Goal: Task Accomplishment & Management: Use online tool/utility

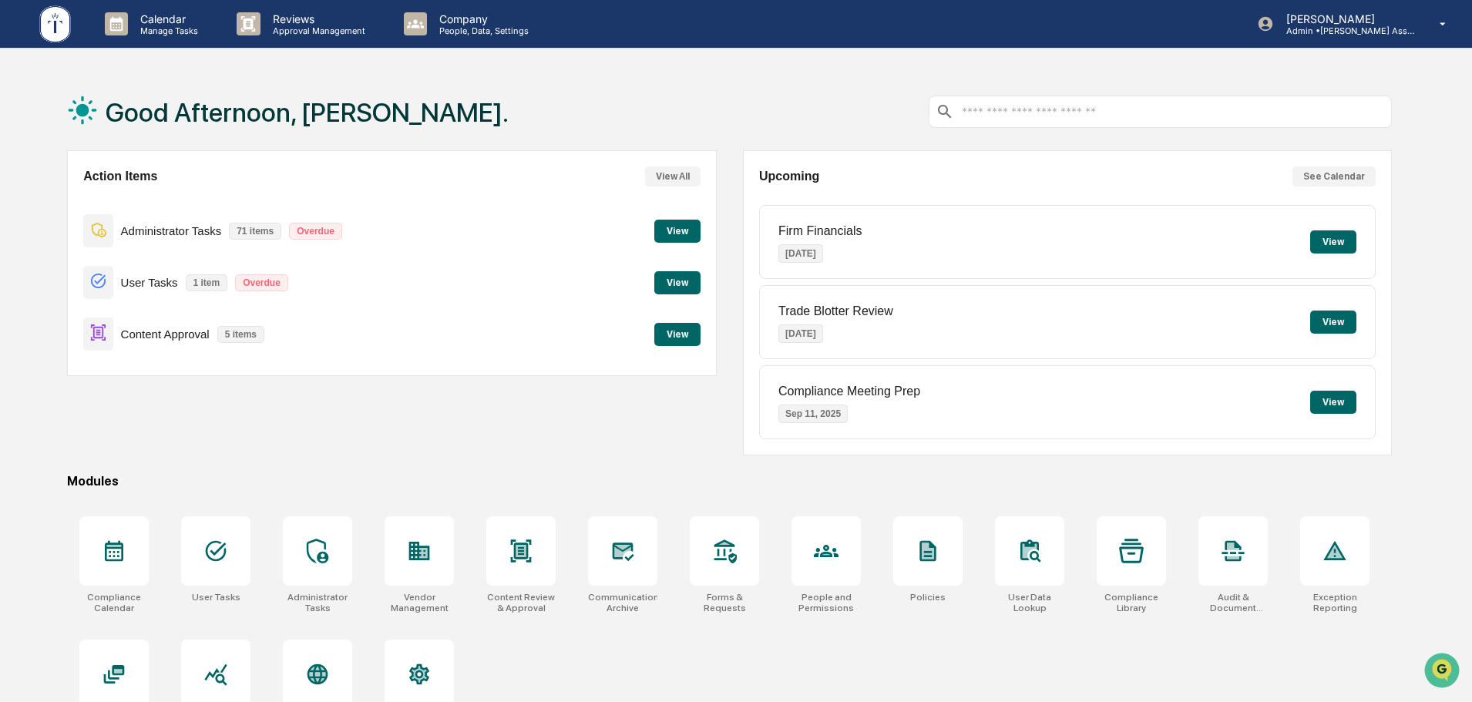
click at [694, 341] on button "View" at bounding box center [677, 334] width 46 height 23
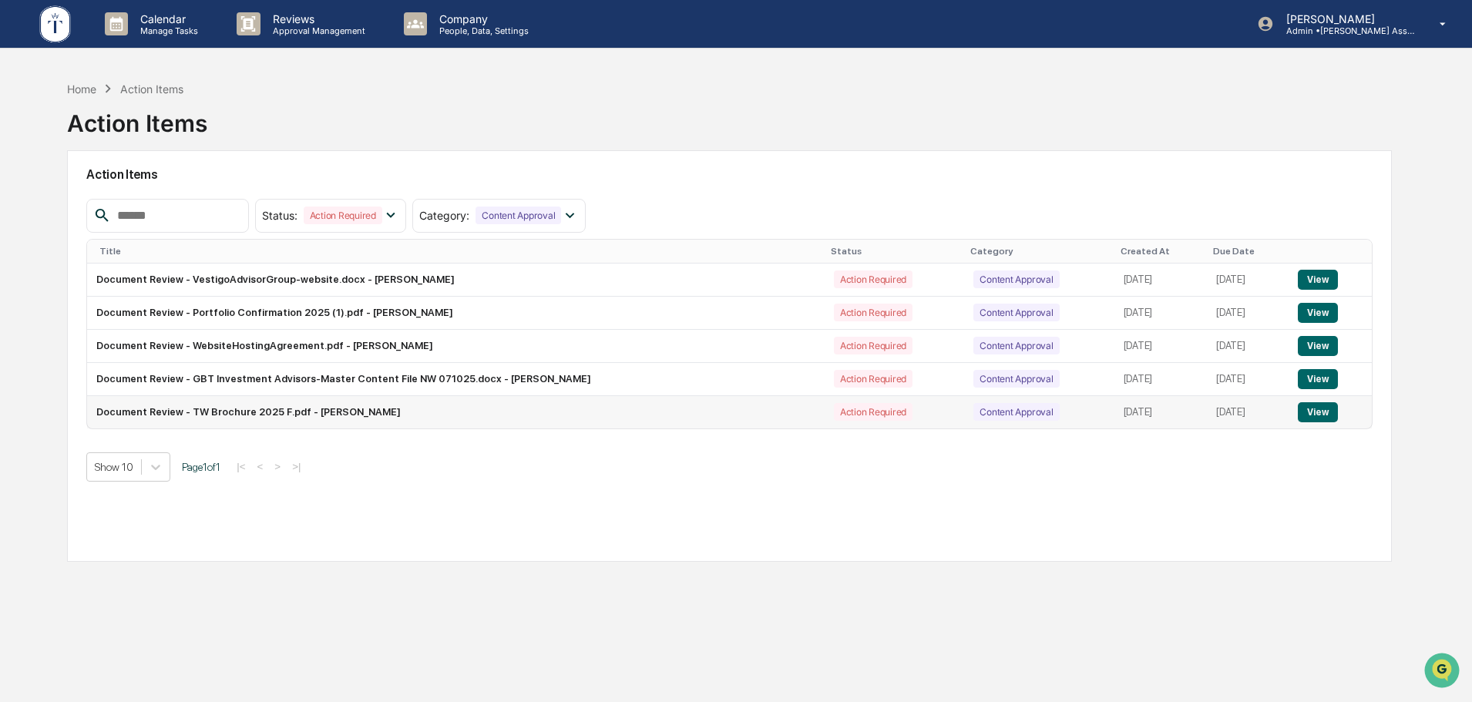
click at [1307, 413] on button "View" at bounding box center [1317, 412] width 39 height 20
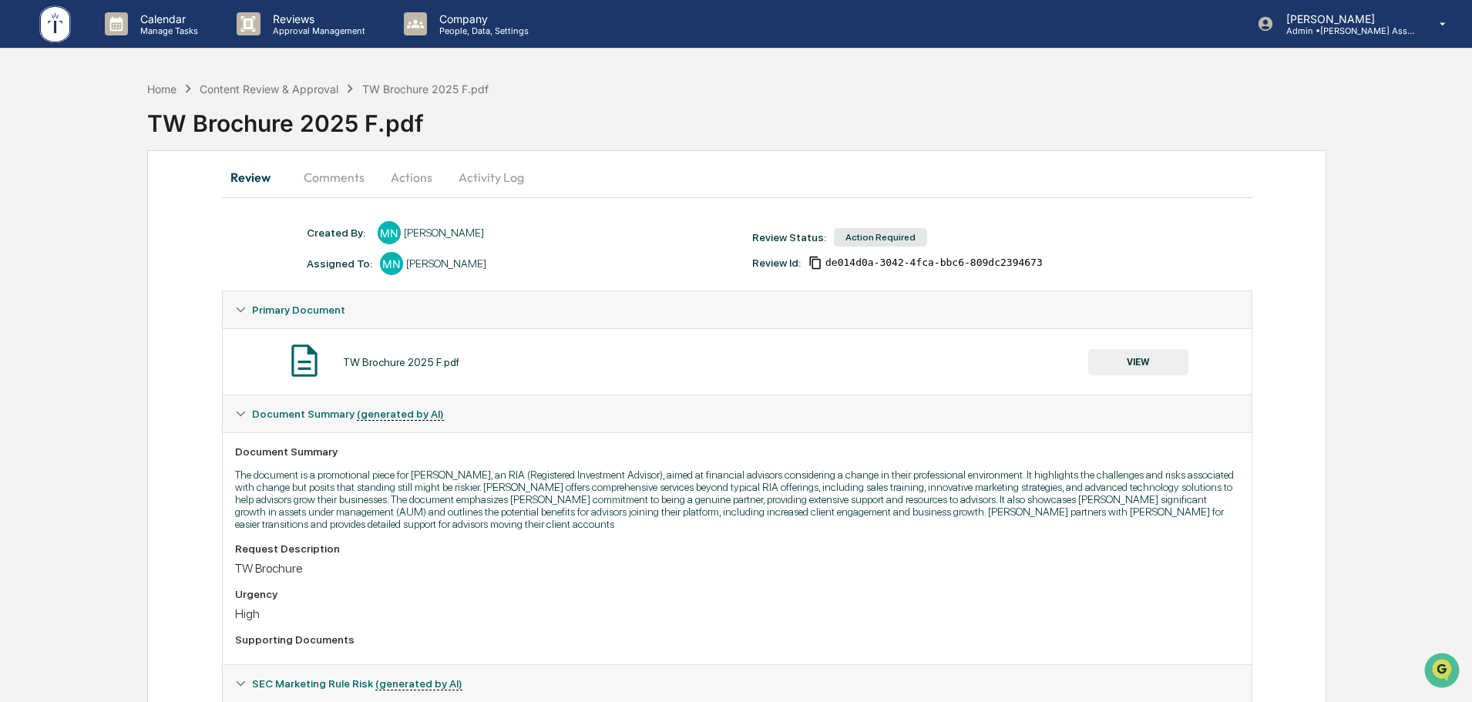
click at [417, 180] on button "Actions" at bounding box center [411, 177] width 69 height 37
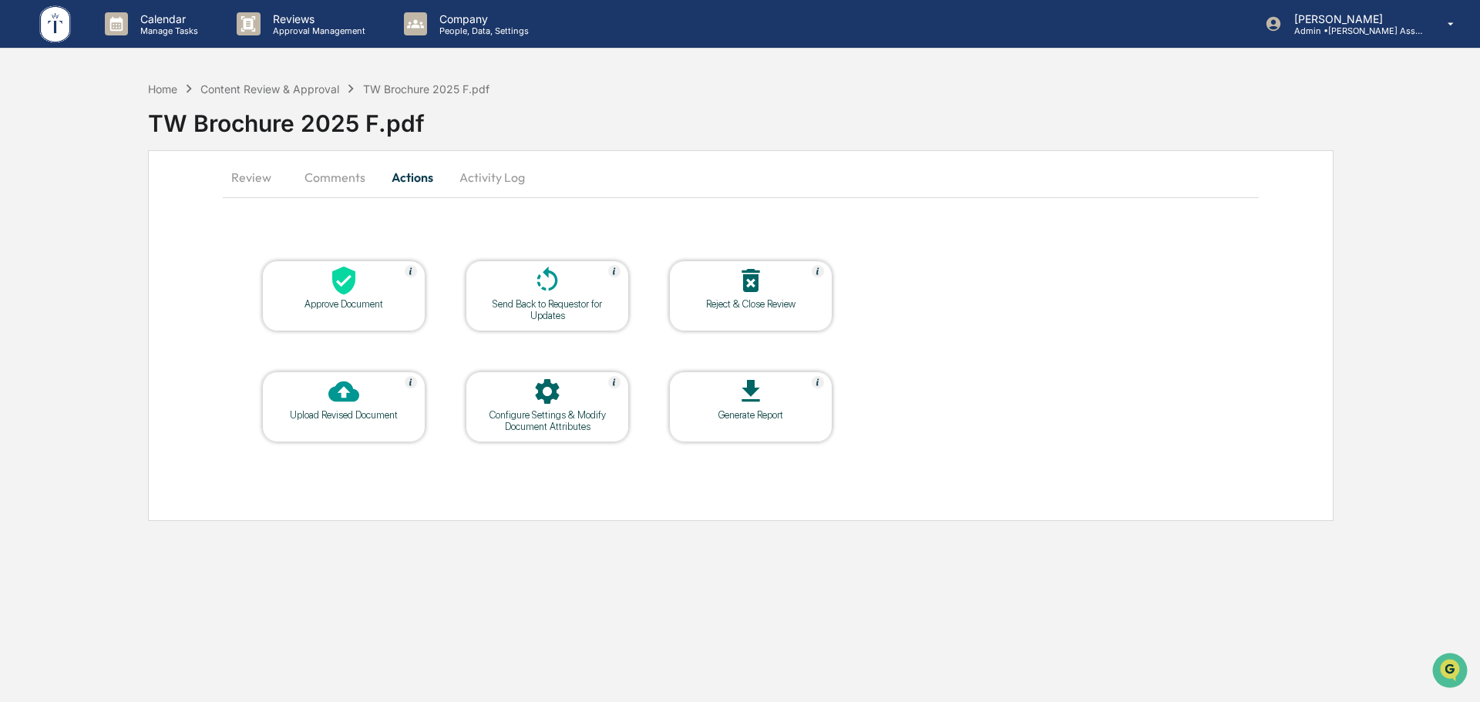
click at [749, 289] on icon at bounding box center [751, 280] width 18 height 23
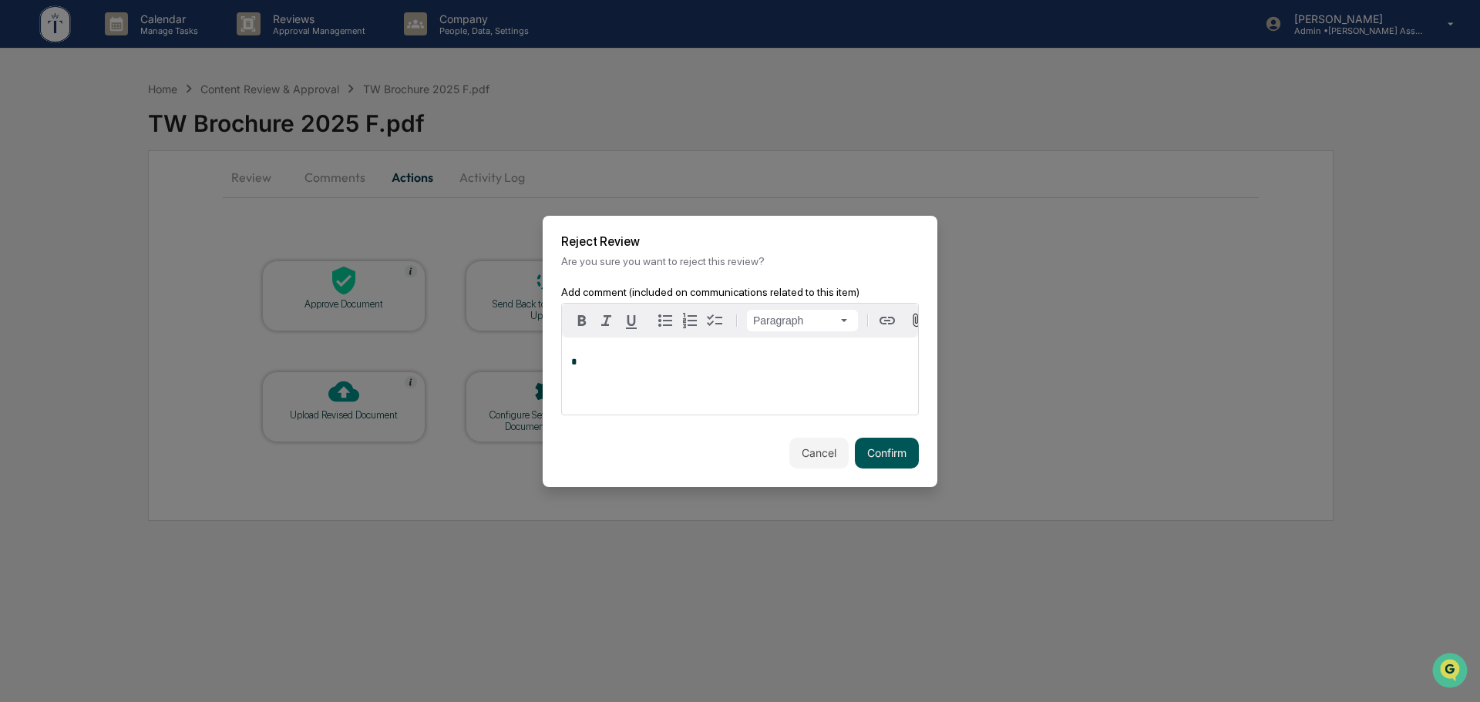
click at [902, 466] on button "Confirm" at bounding box center [887, 453] width 64 height 31
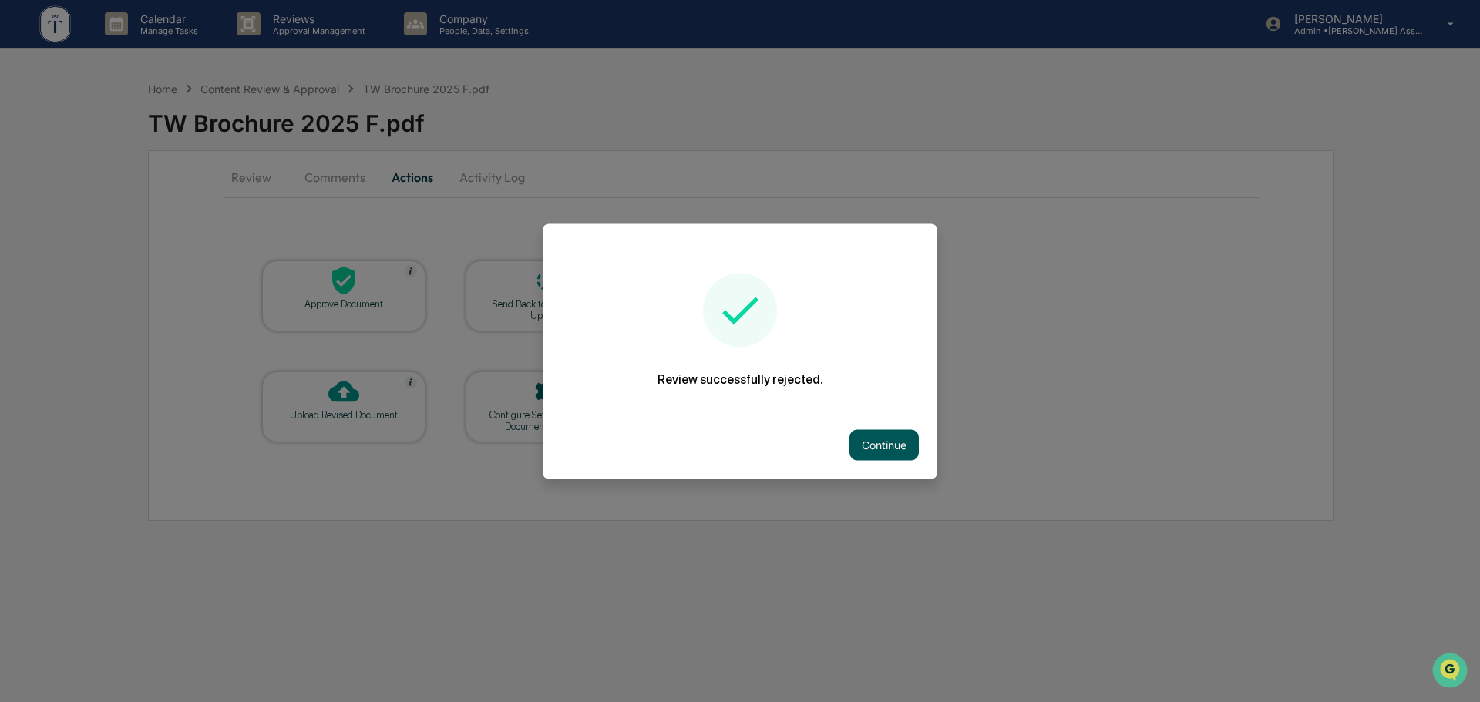
click at [870, 439] on button "Continue" at bounding box center [883, 444] width 69 height 31
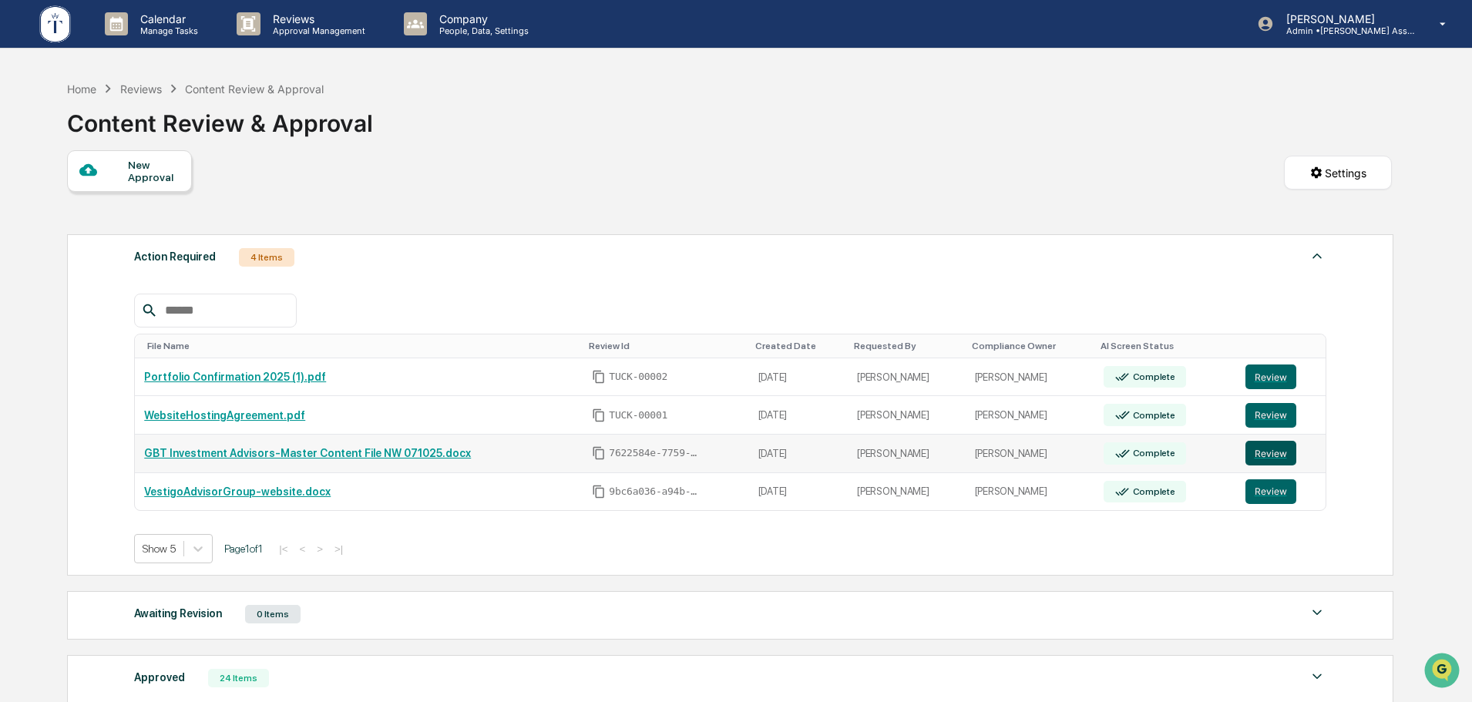
click at [1280, 454] on button "Review" at bounding box center [1271, 453] width 51 height 25
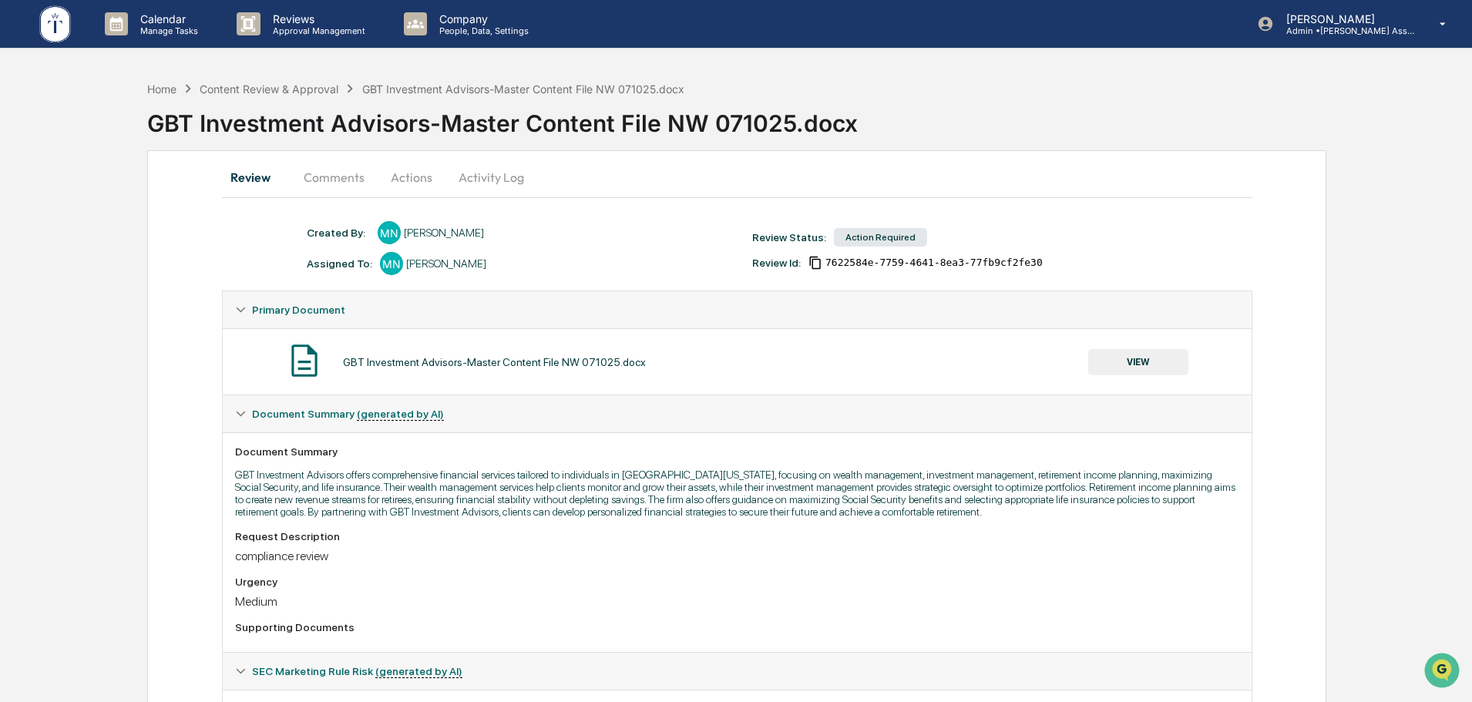
click at [400, 177] on button "Actions" at bounding box center [411, 177] width 69 height 37
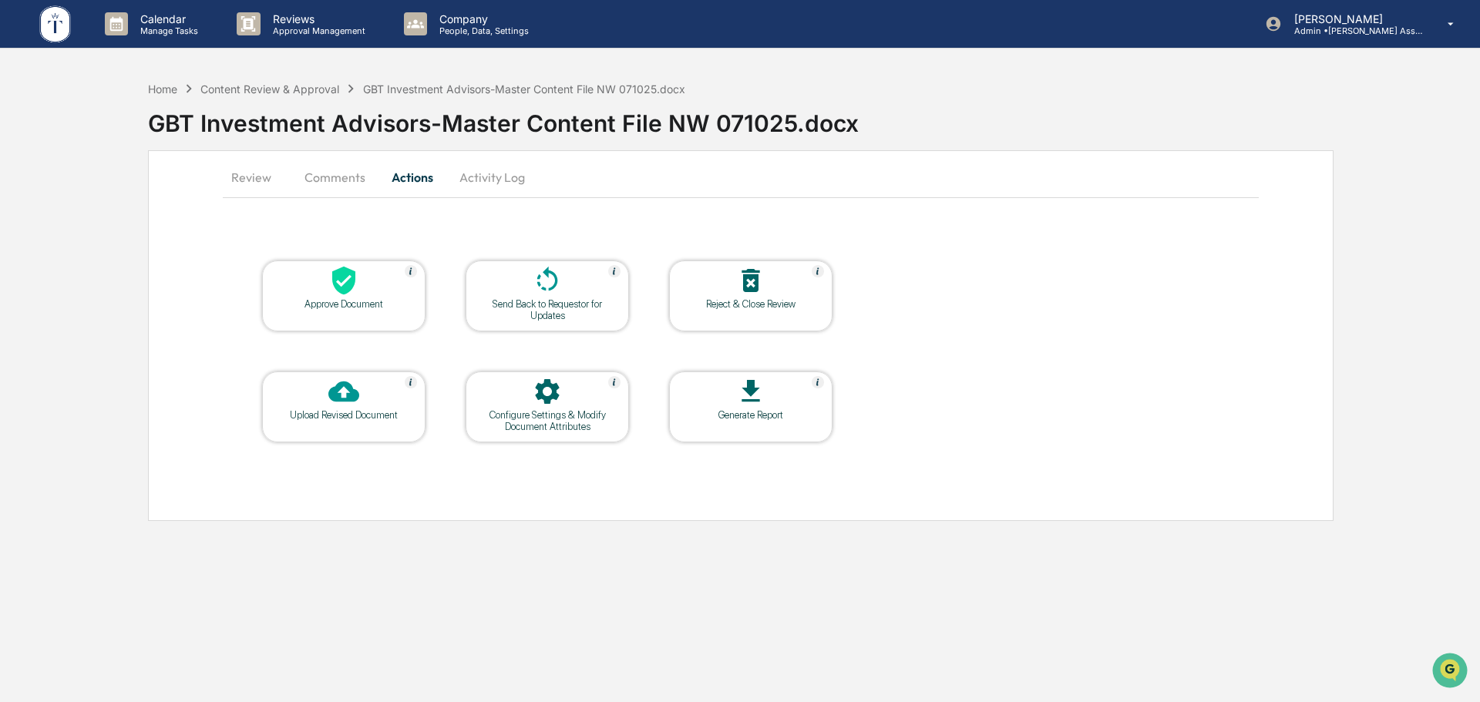
click at [724, 303] on div "Reject & Close Review" at bounding box center [750, 304] width 139 height 12
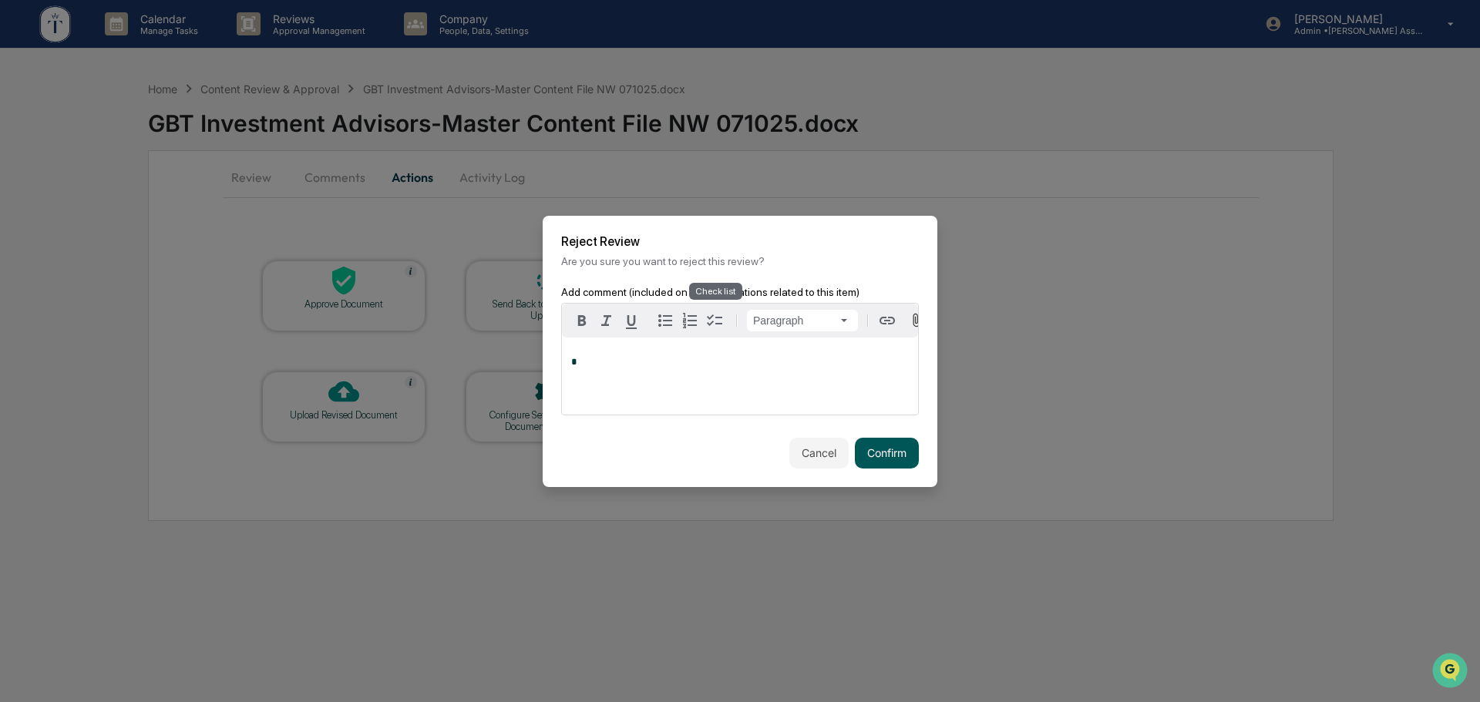
click at [879, 461] on button "Confirm" at bounding box center [887, 453] width 64 height 31
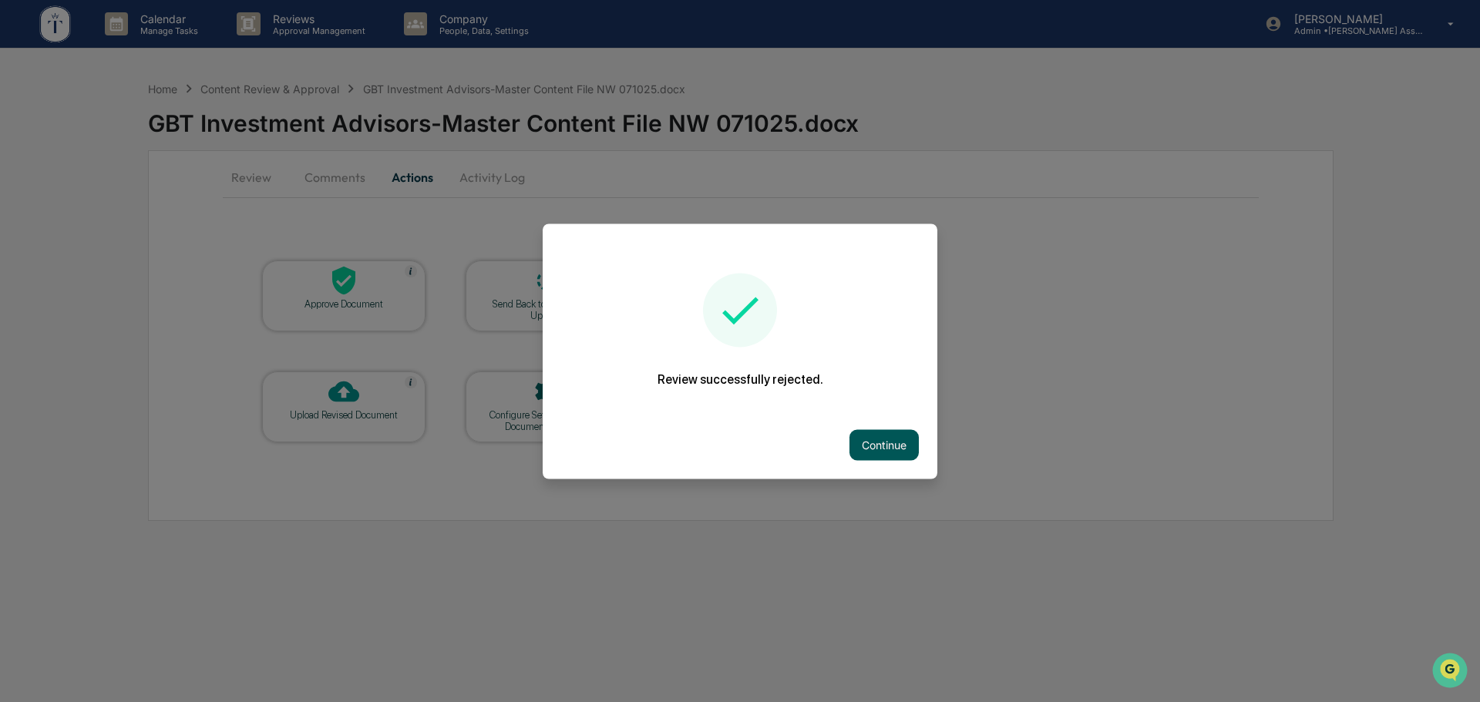
click at [862, 439] on button "Continue" at bounding box center [883, 444] width 69 height 31
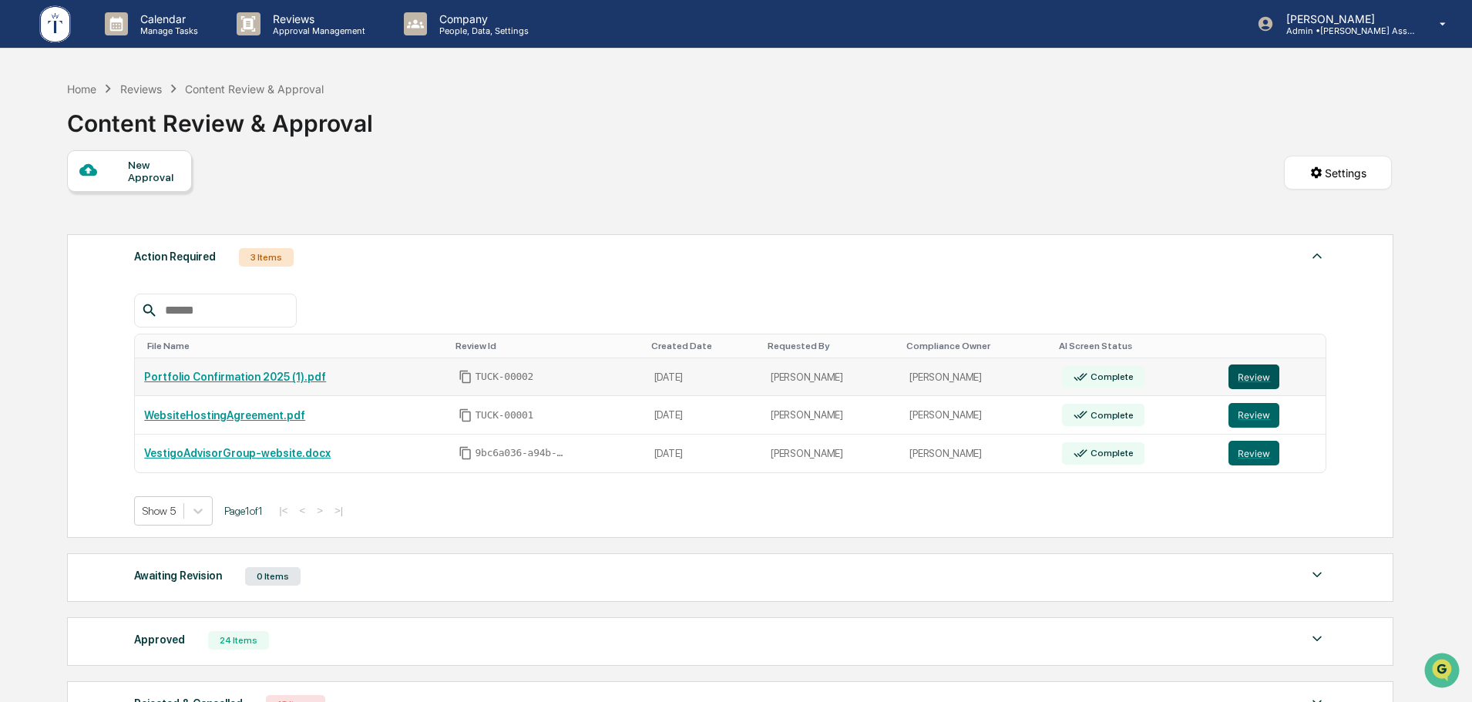
click at [1258, 377] on button "Review" at bounding box center [1254, 377] width 51 height 25
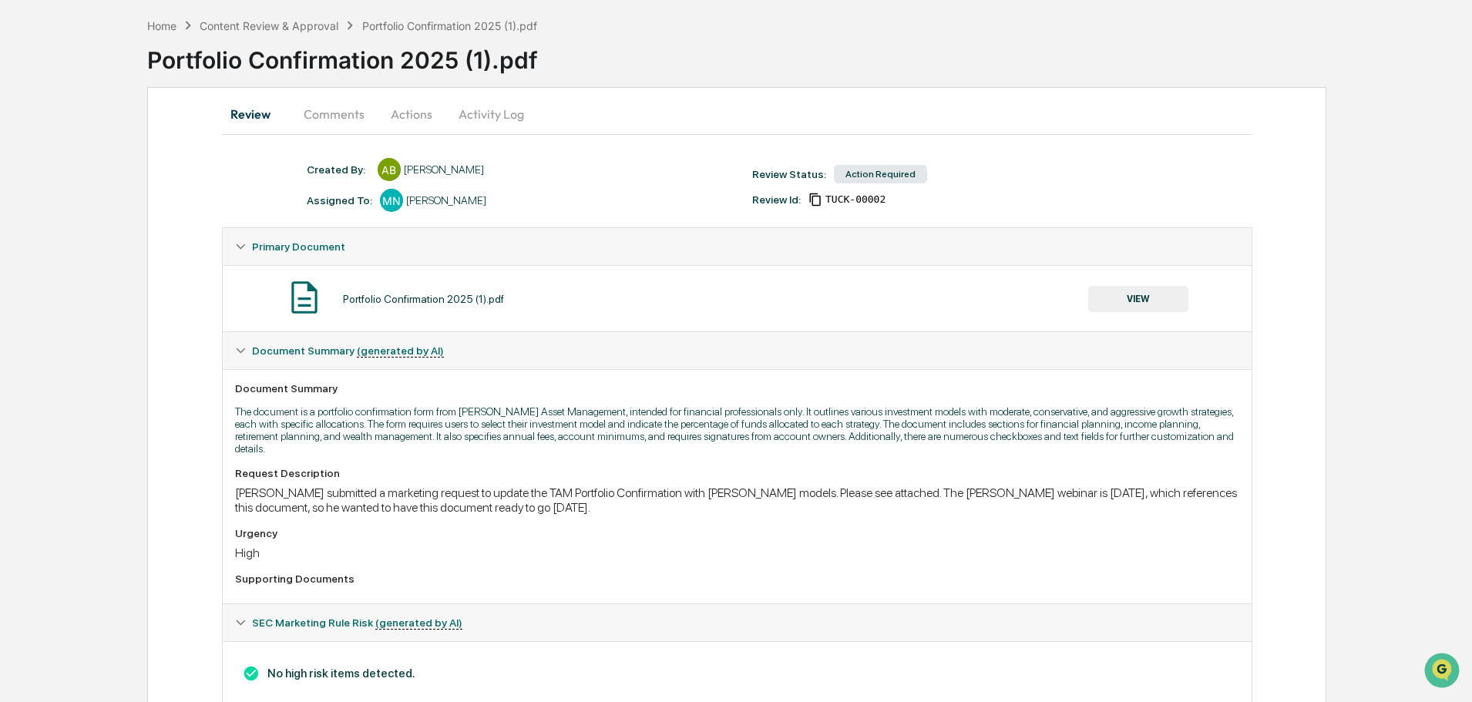
scroll to position [95, 0]
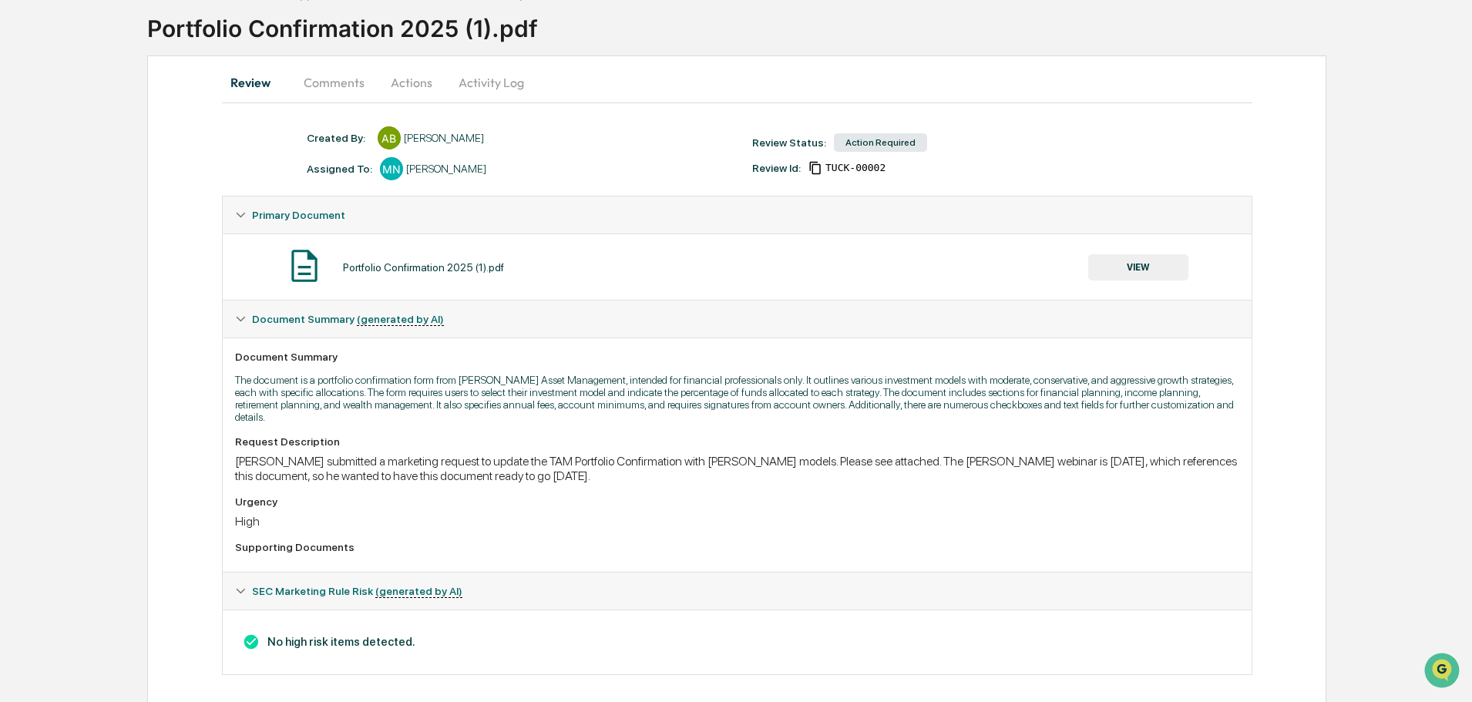
click at [1148, 267] on button "VIEW" at bounding box center [1138, 267] width 100 height 26
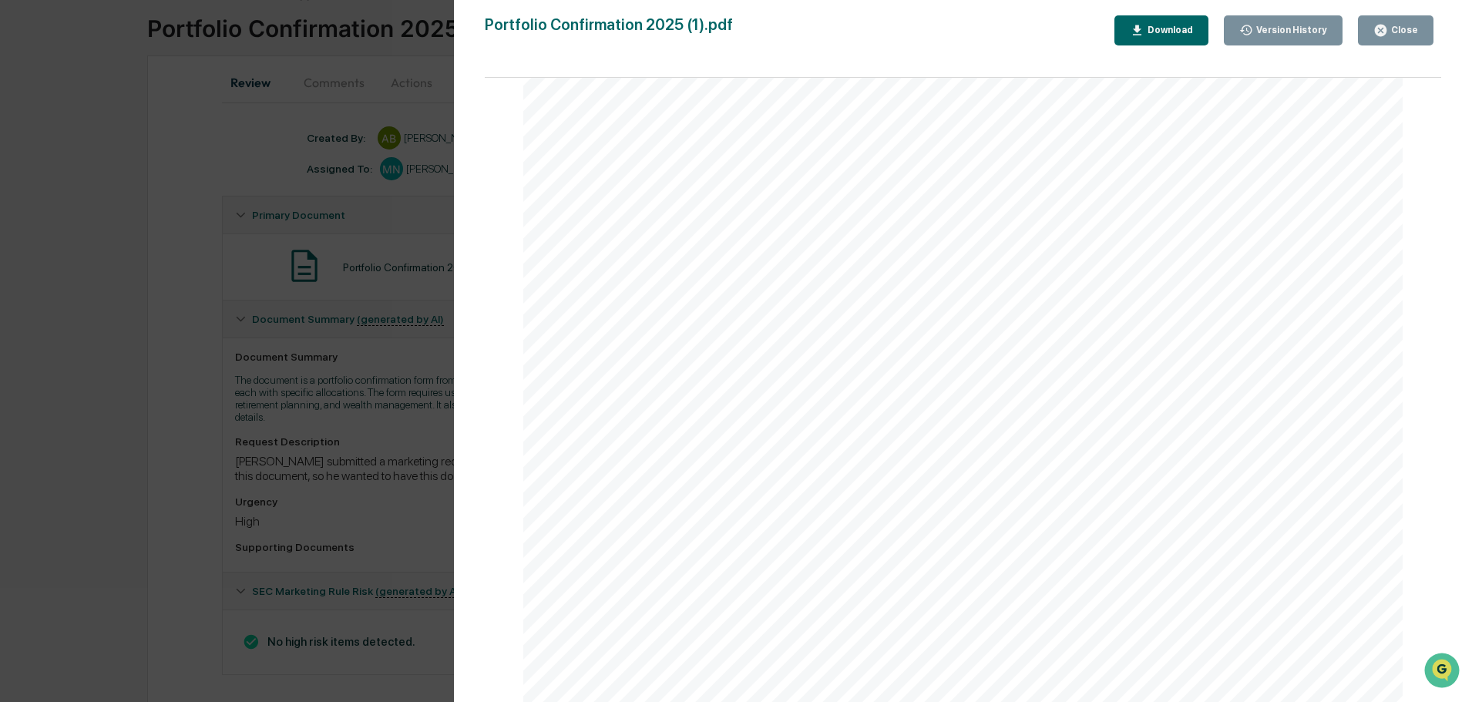
scroll to position [69, 0]
click at [385, 224] on div "Version History 09/09/2025, 05:26 PM Anna Bateman Portfolio Confirmation 2025 (…" at bounding box center [736, 351] width 1472 height 702
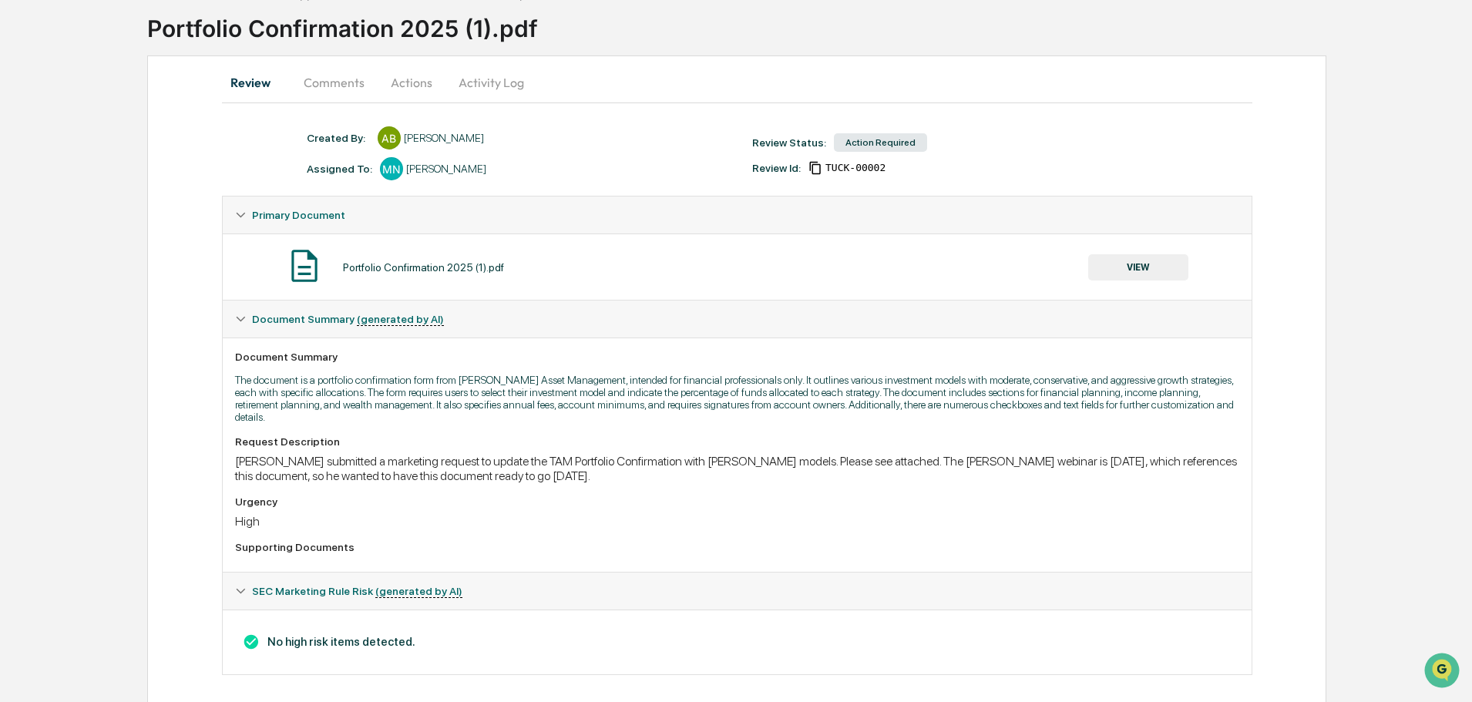
click at [402, 85] on button "Actions" at bounding box center [411, 82] width 69 height 37
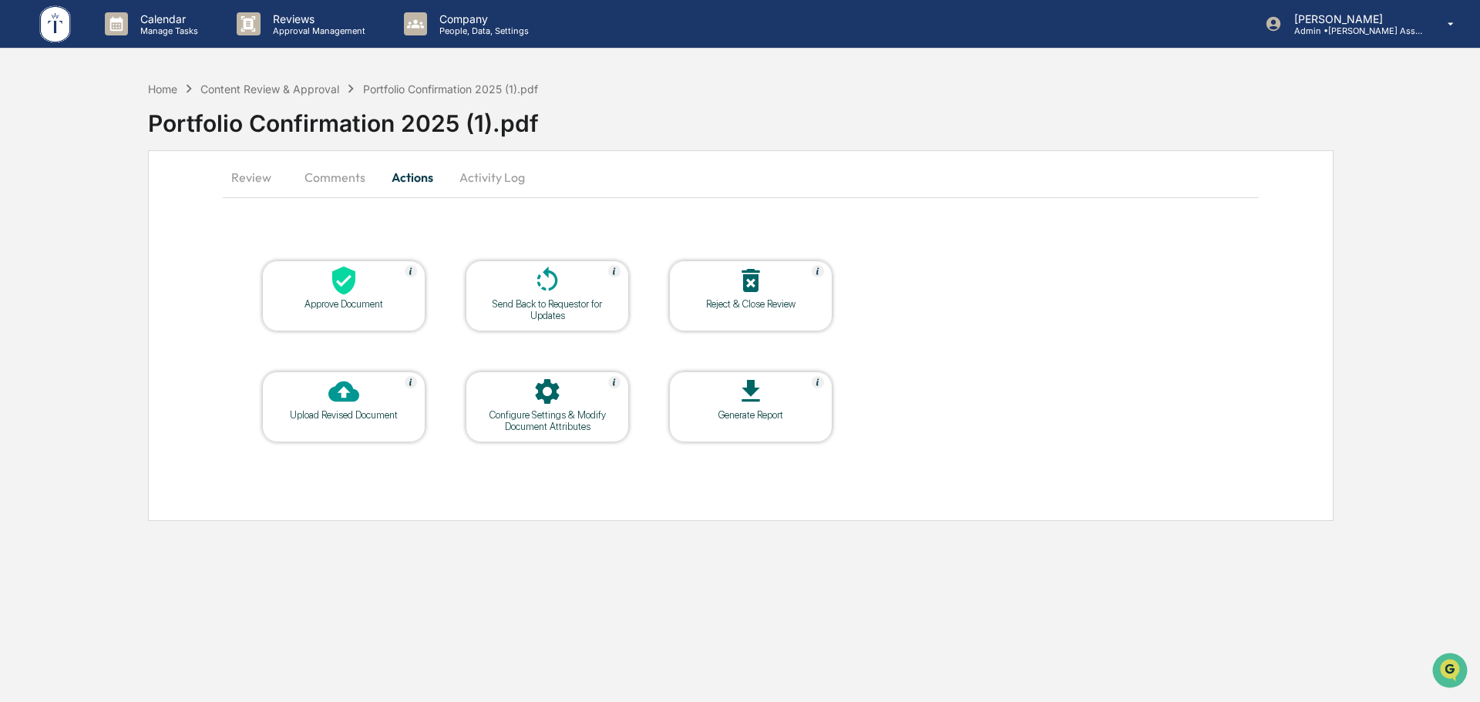
click at [329, 282] on icon at bounding box center [343, 280] width 31 height 31
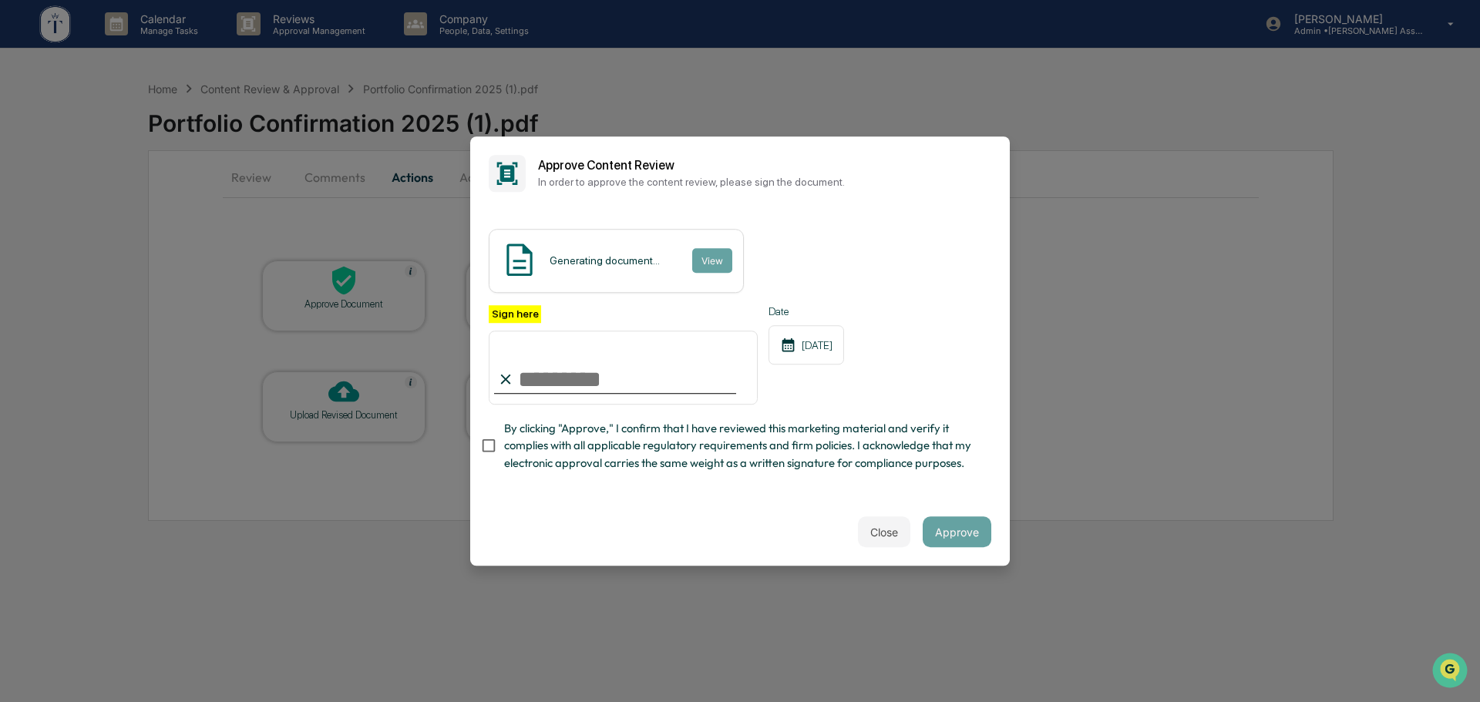
click at [644, 384] on input "Sign here" at bounding box center [623, 368] width 269 height 74
type input "**********"
click at [943, 528] on button "Approve" at bounding box center [957, 531] width 69 height 31
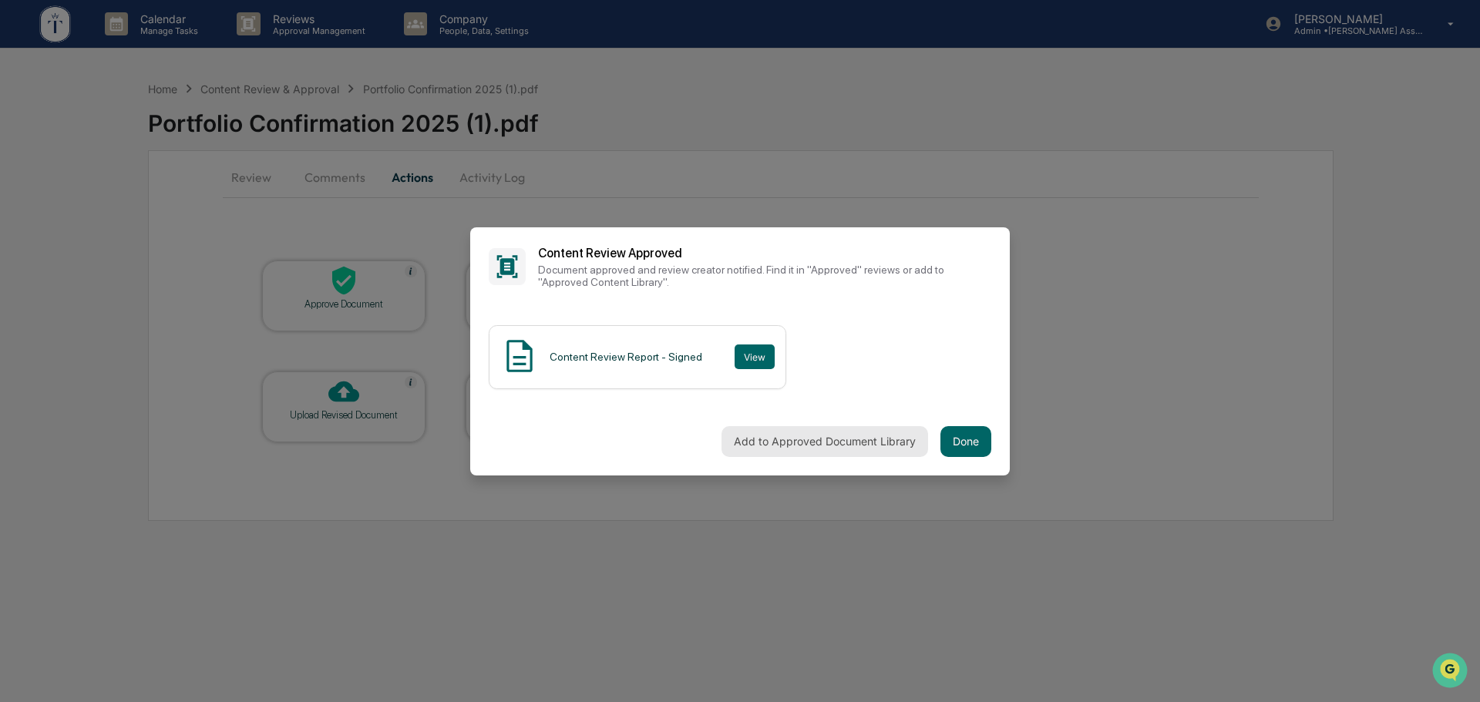
click at [854, 436] on button "Add to Approved Document Library" at bounding box center [825, 441] width 207 height 31
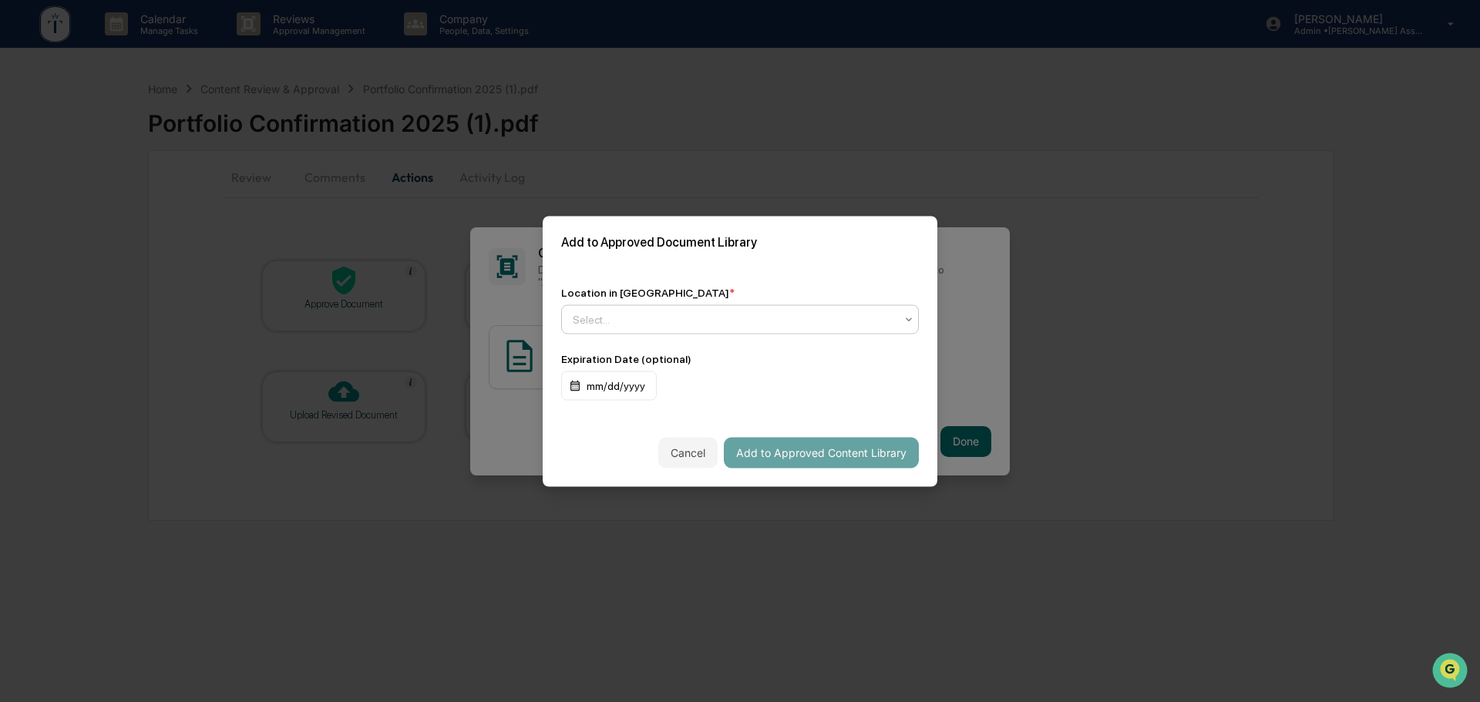
click at [744, 323] on div at bounding box center [734, 318] width 322 height 15
click at [783, 312] on div at bounding box center [734, 318] width 322 height 15
click at [779, 318] on div at bounding box center [734, 318] width 322 height 15
click at [746, 357] on div "Approved Content Library" at bounding box center [740, 356] width 356 height 31
click at [835, 444] on button "Add to Approved Content Library" at bounding box center [821, 452] width 195 height 31
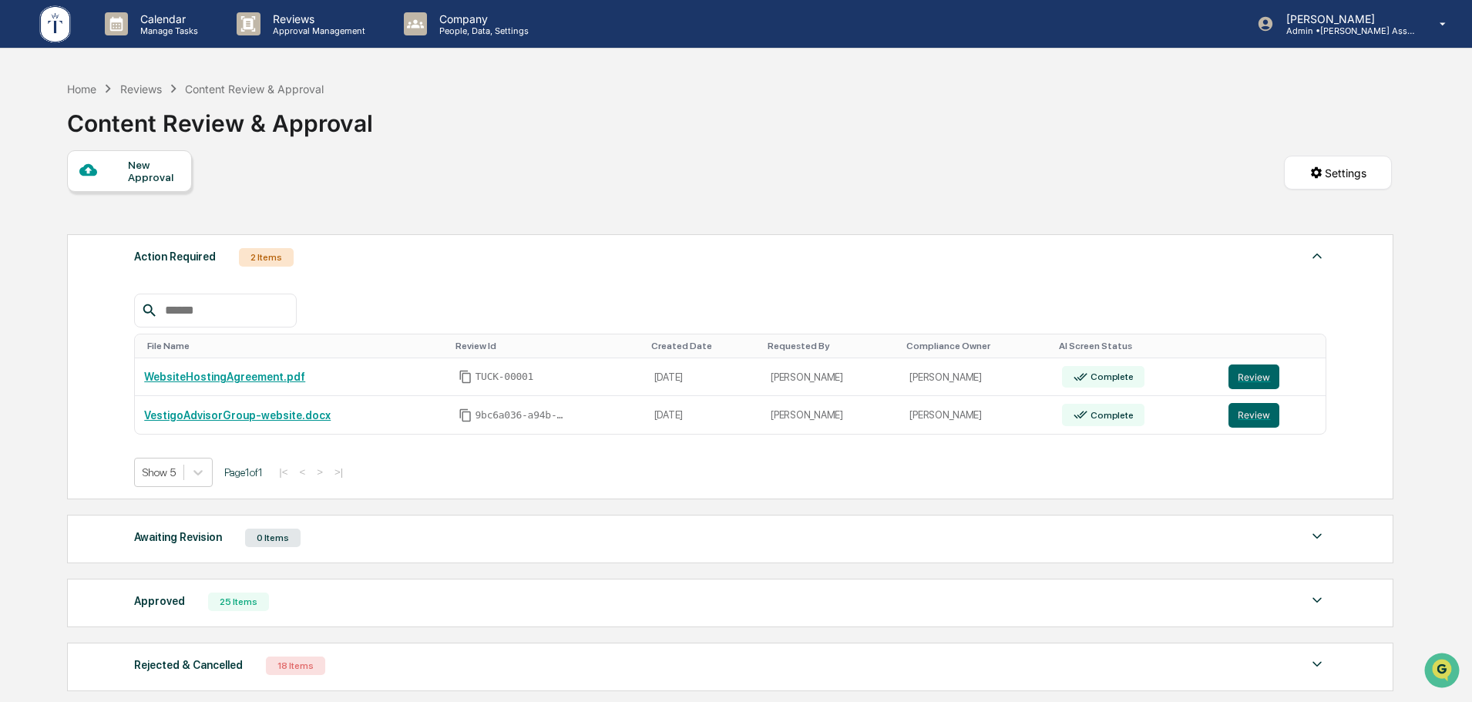
click at [1159, 295] on div at bounding box center [730, 311] width 1193 height 34
click at [1260, 382] on button "Review" at bounding box center [1254, 377] width 51 height 25
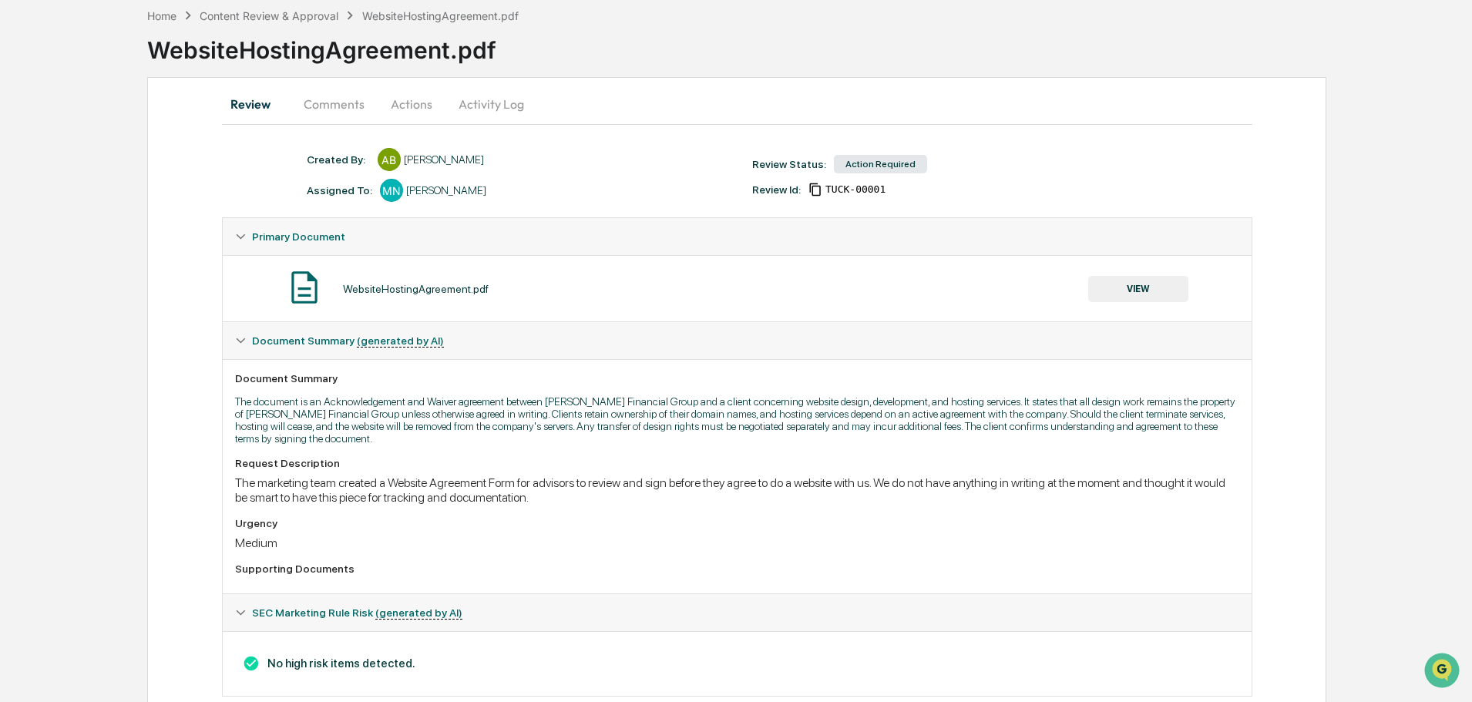
scroll to position [107, 0]
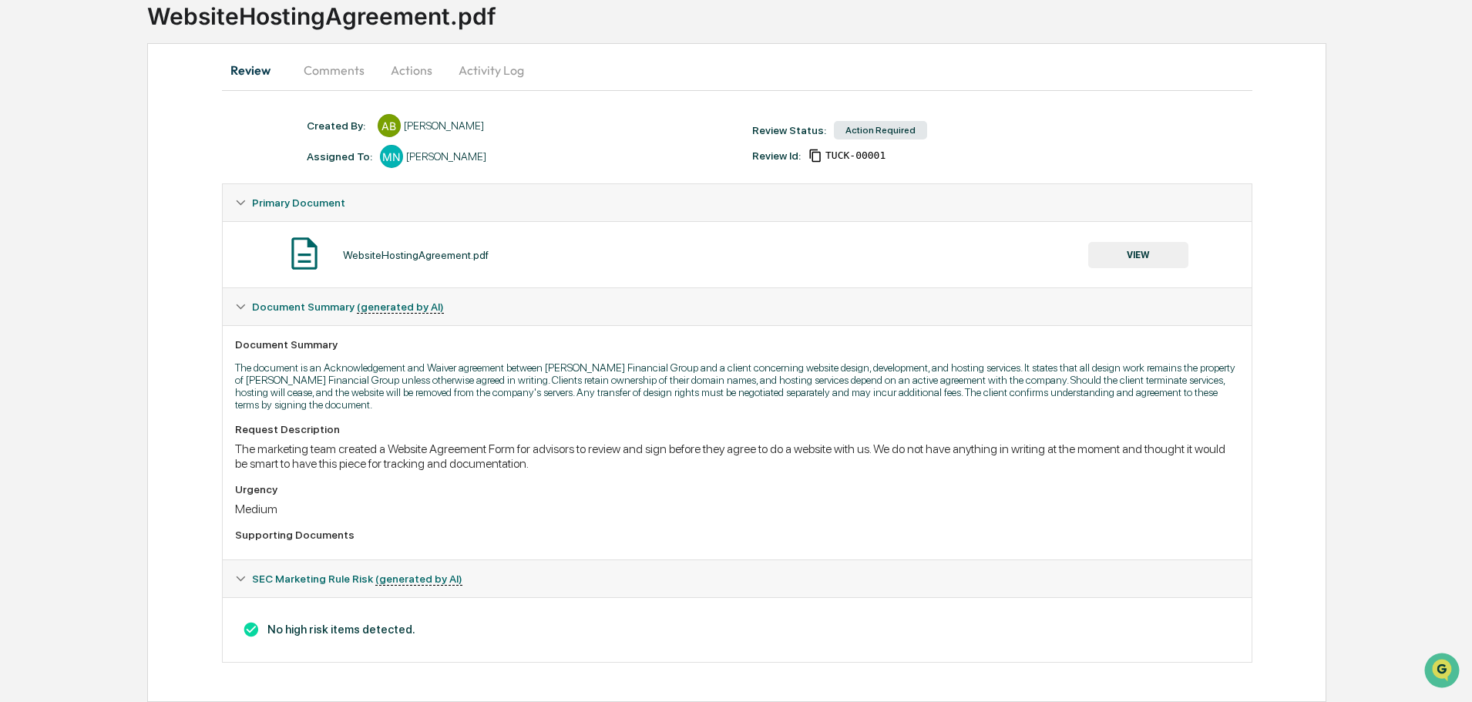
click at [1136, 260] on button "VIEW" at bounding box center [1138, 255] width 100 height 26
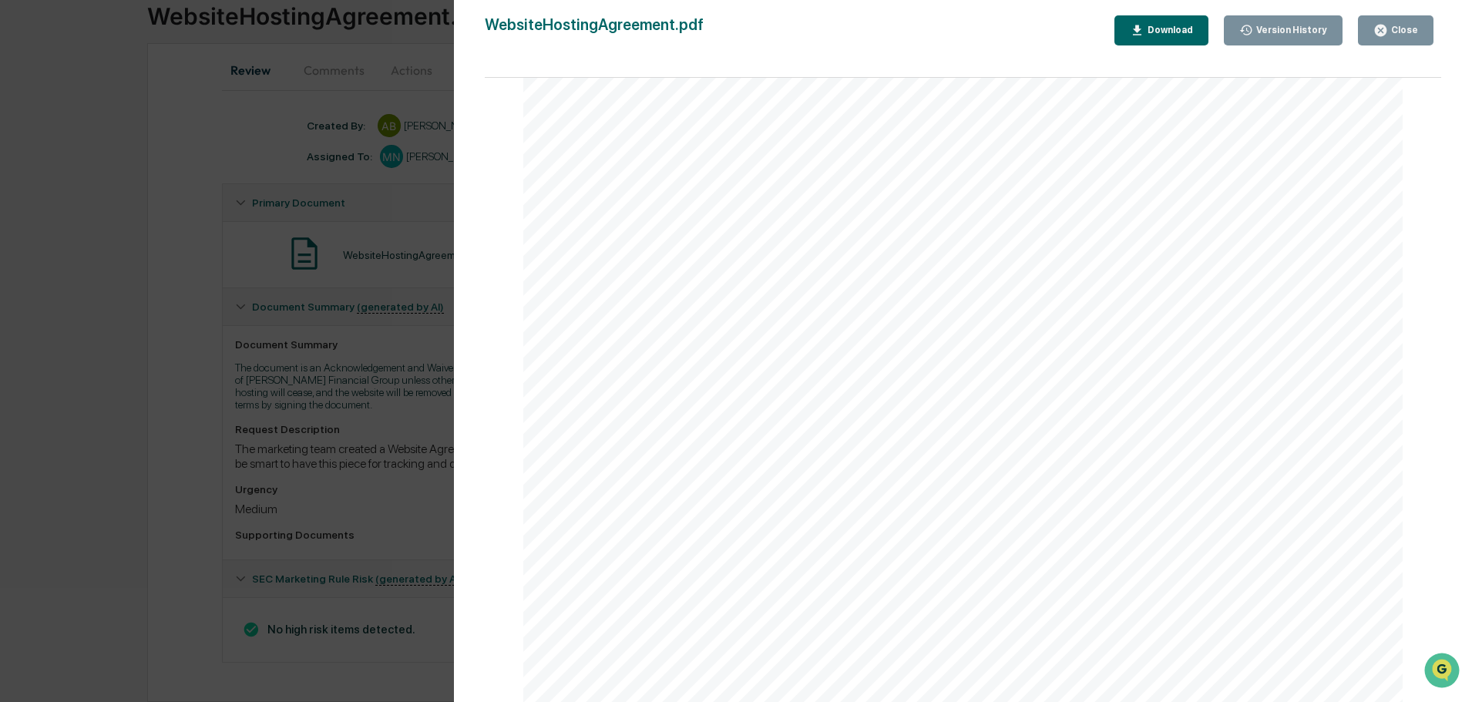
scroll to position [550, 0]
click at [360, 499] on div "Version History 09/09/2025, 05:13 PM Anna Bateman WebsiteHostingAgreement.pdf C…" at bounding box center [736, 351] width 1472 height 702
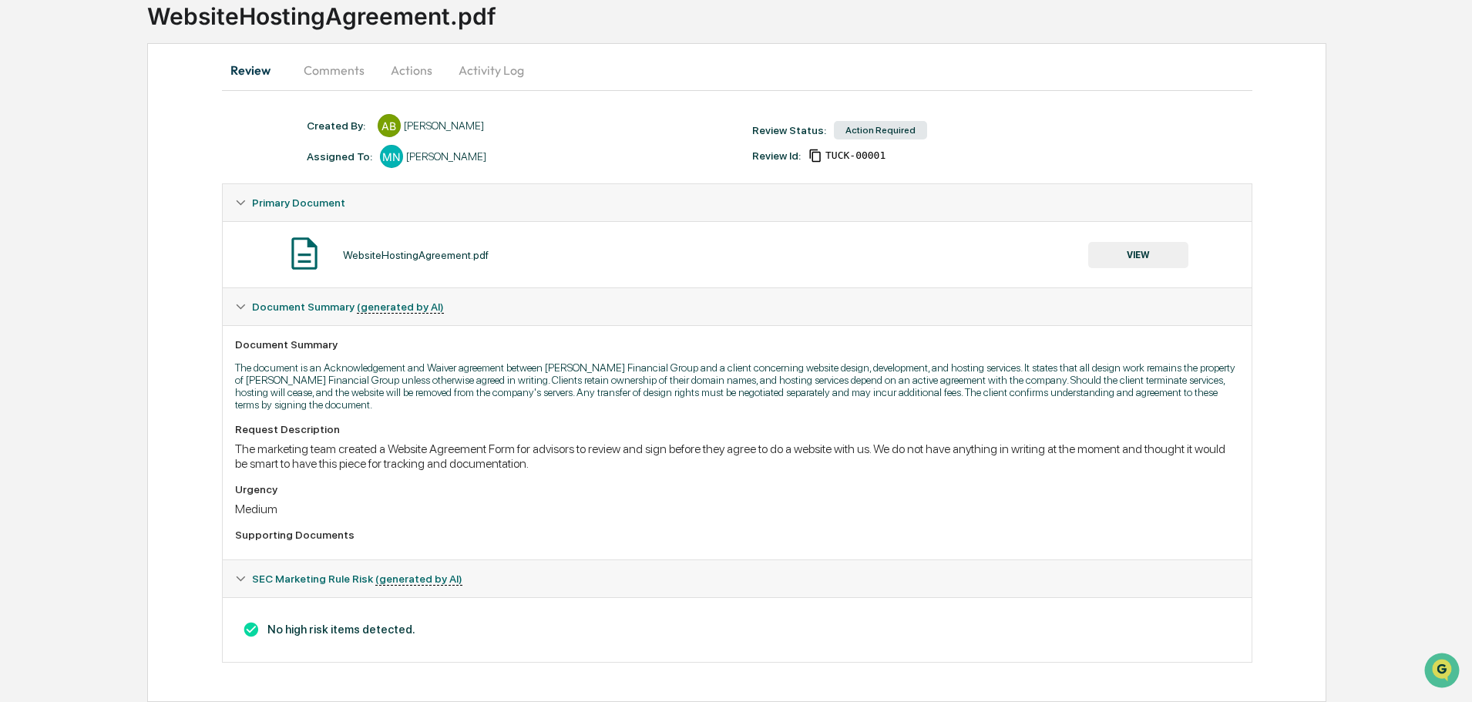
click at [410, 73] on button "Actions" at bounding box center [411, 70] width 69 height 37
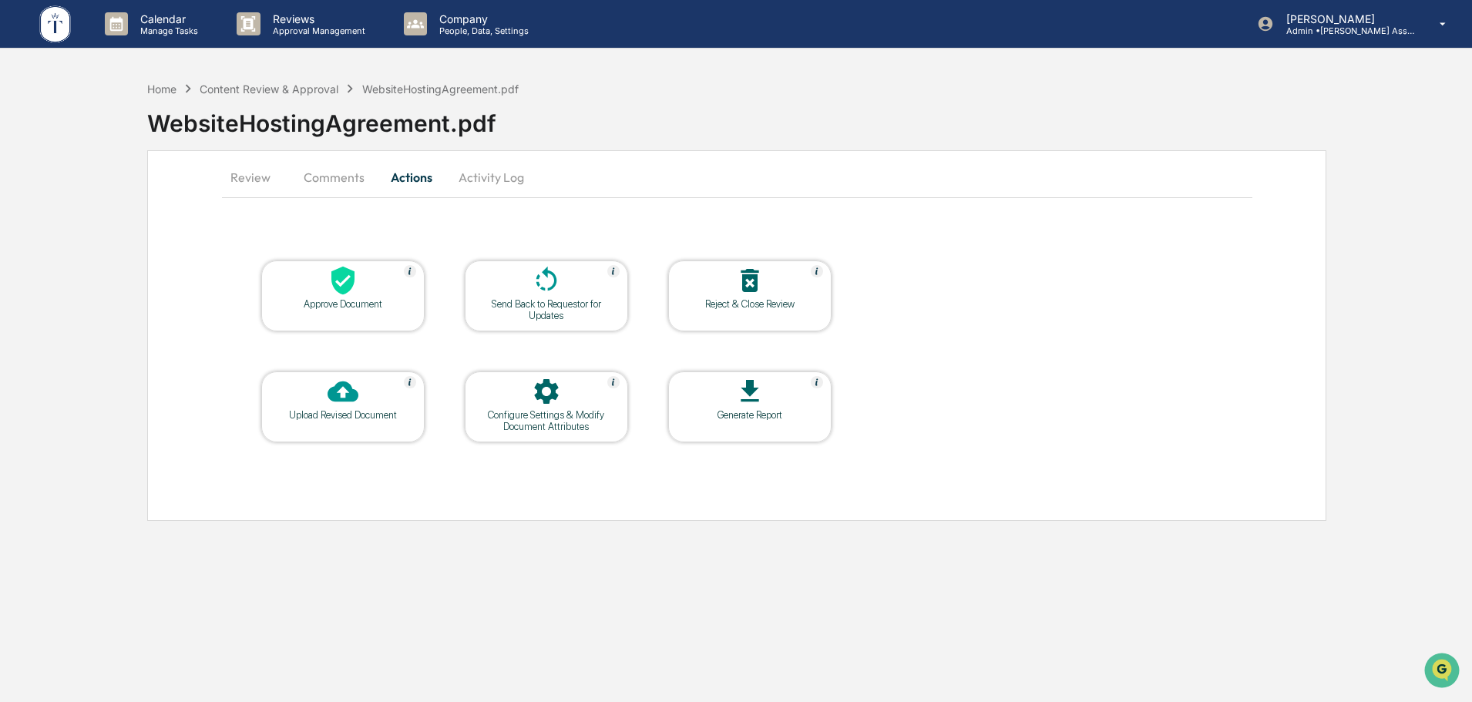
scroll to position [0, 0]
click at [375, 293] on div at bounding box center [344, 281] width 154 height 33
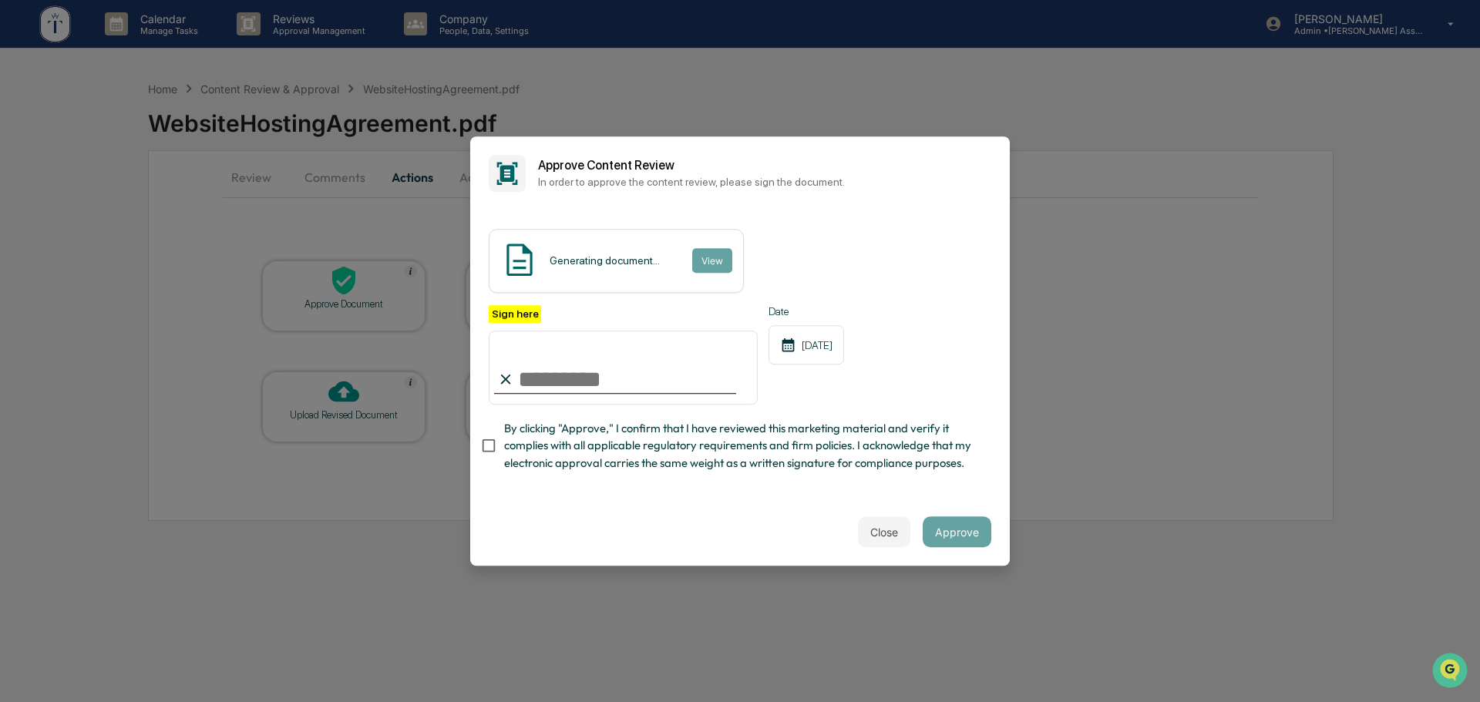
click at [597, 380] on input "Sign here" at bounding box center [623, 368] width 269 height 74
type input "**********"
click at [960, 533] on button "Approve" at bounding box center [957, 531] width 69 height 31
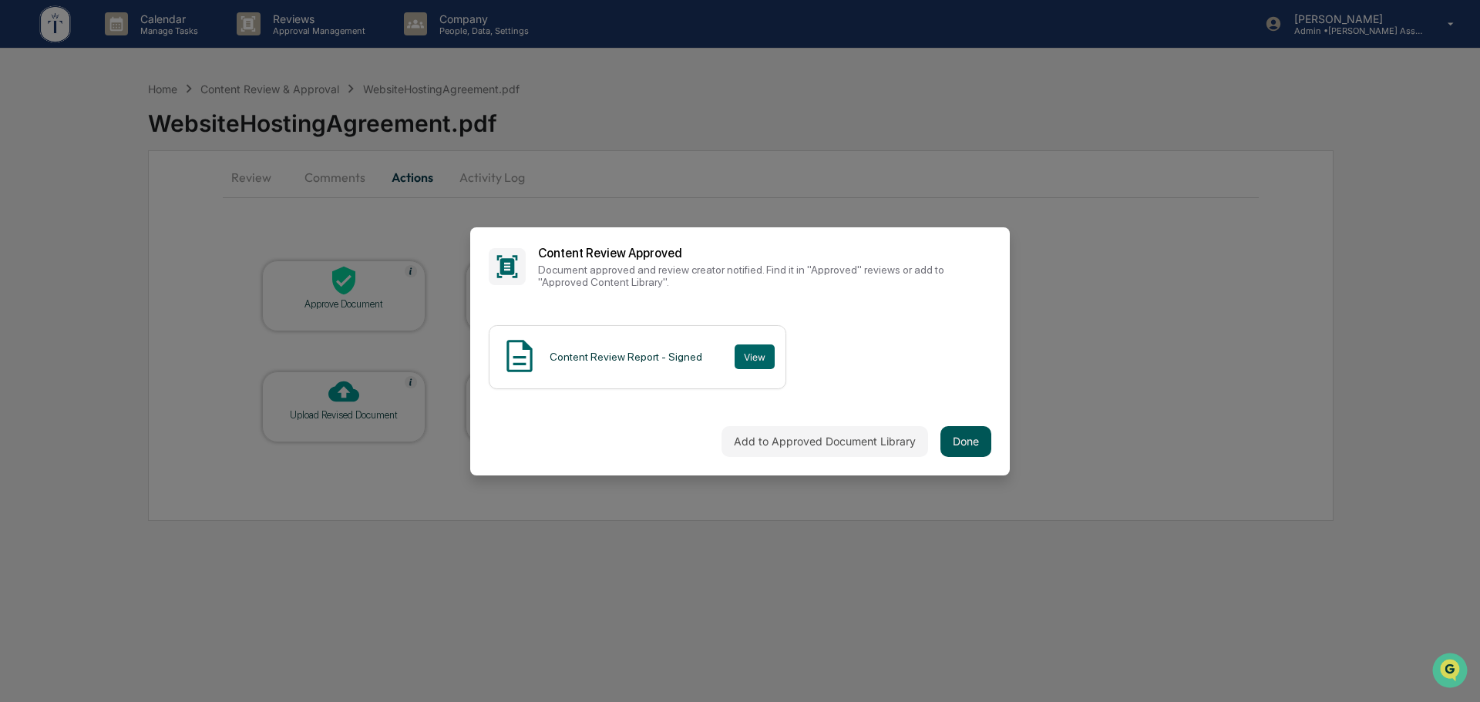
click at [969, 442] on button "Done" at bounding box center [965, 441] width 51 height 31
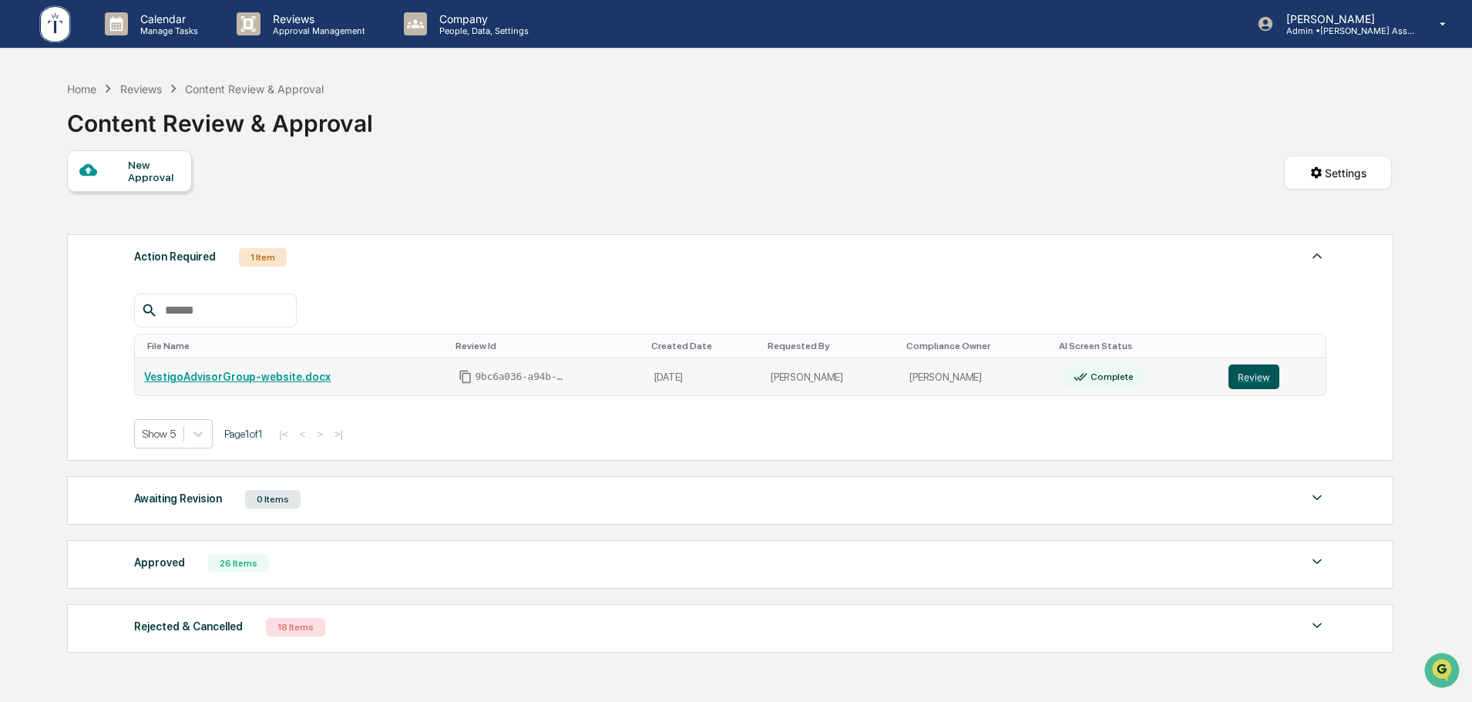
click at [1248, 376] on button "Review" at bounding box center [1254, 377] width 51 height 25
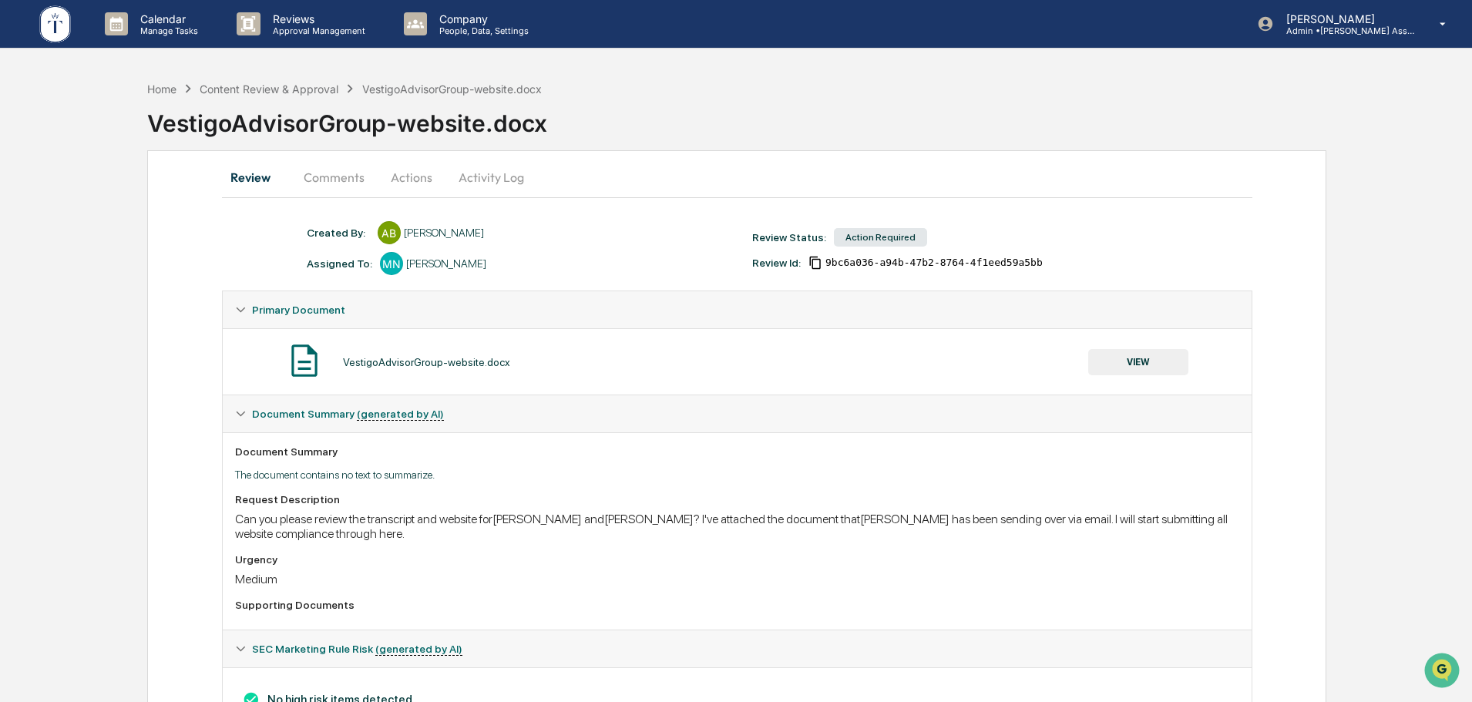
scroll to position [70, 0]
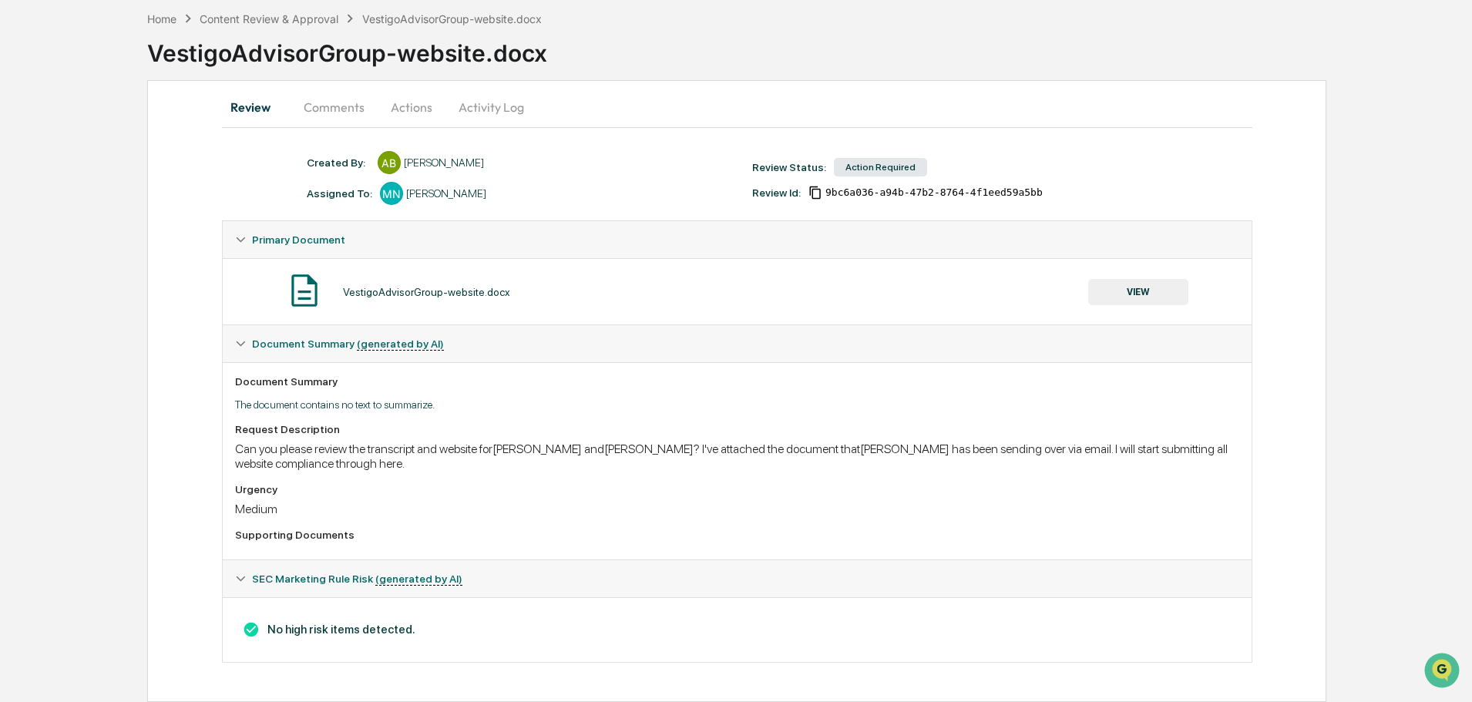
click at [1142, 291] on button "VIEW" at bounding box center [1138, 292] width 100 height 26
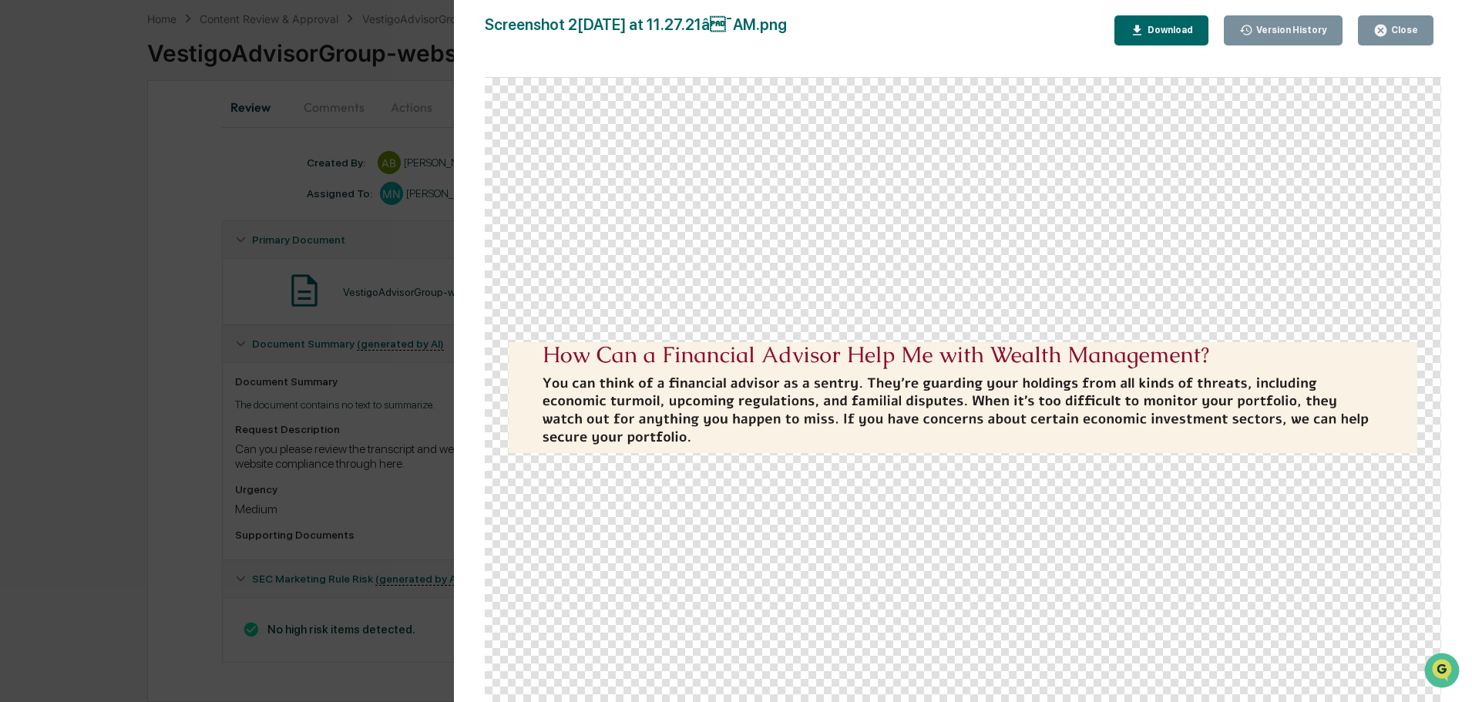
click at [1384, 33] on icon "button" at bounding box center [1381, 31] width 12 height 12
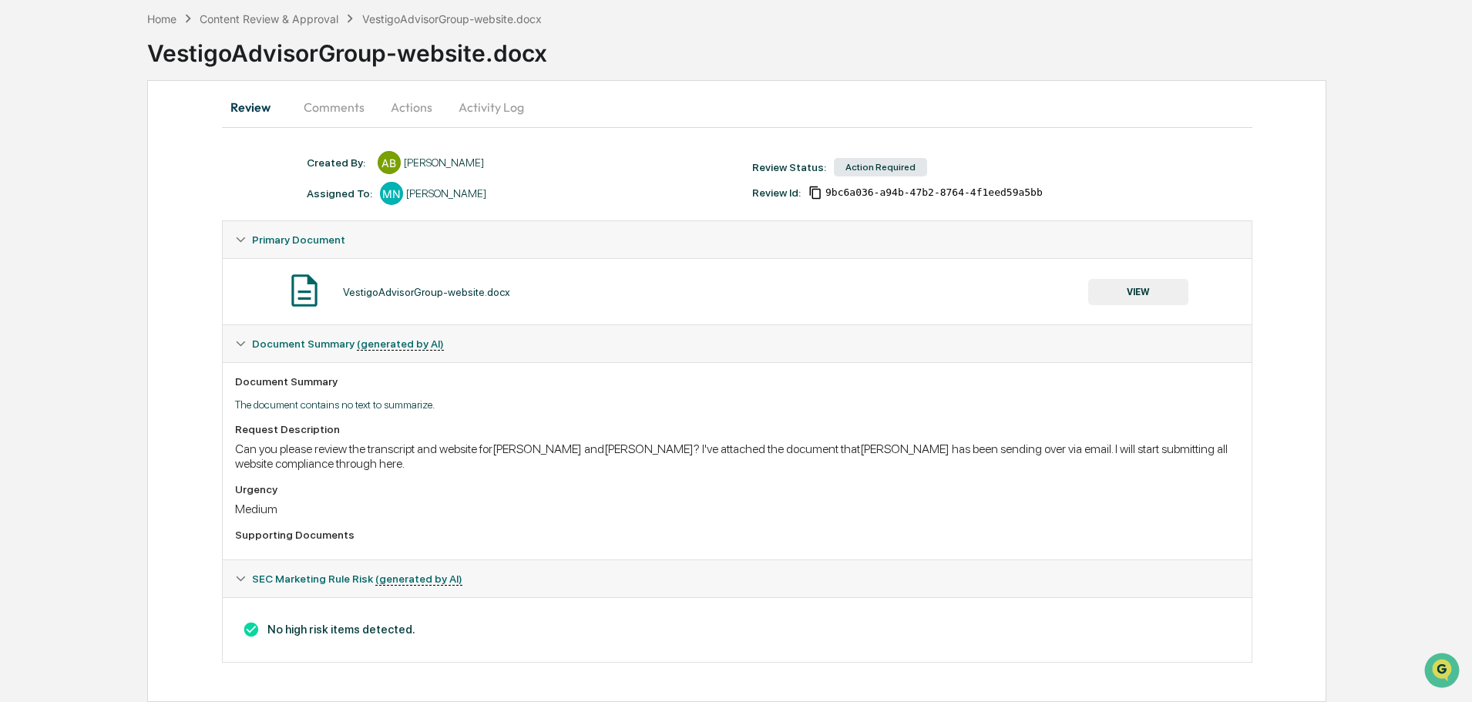
click at [722, 444] on div "Can you please review the transcript and website for[PERSON_NAME] and[PERSON_NA…" at bounding box center [737, 456] width 1004 height 29
click at [466, 294] on div "VestigoAdvisorGroup-website.docx" at bounding box center [426, 292] width 167 height 12
click at [1154, 298] on button "VIEW" at bounding box center [1138, 292] width 100 height 26
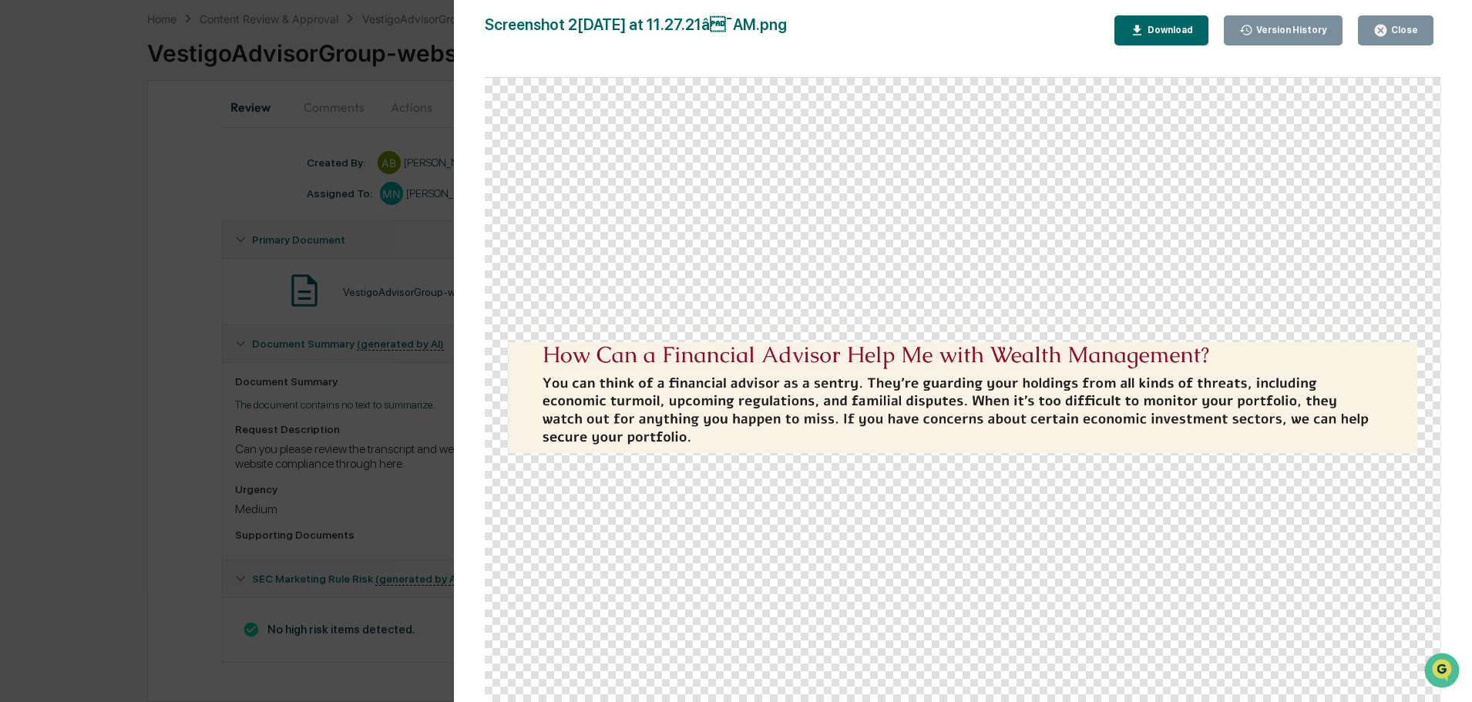
scroll to position [0, 0]
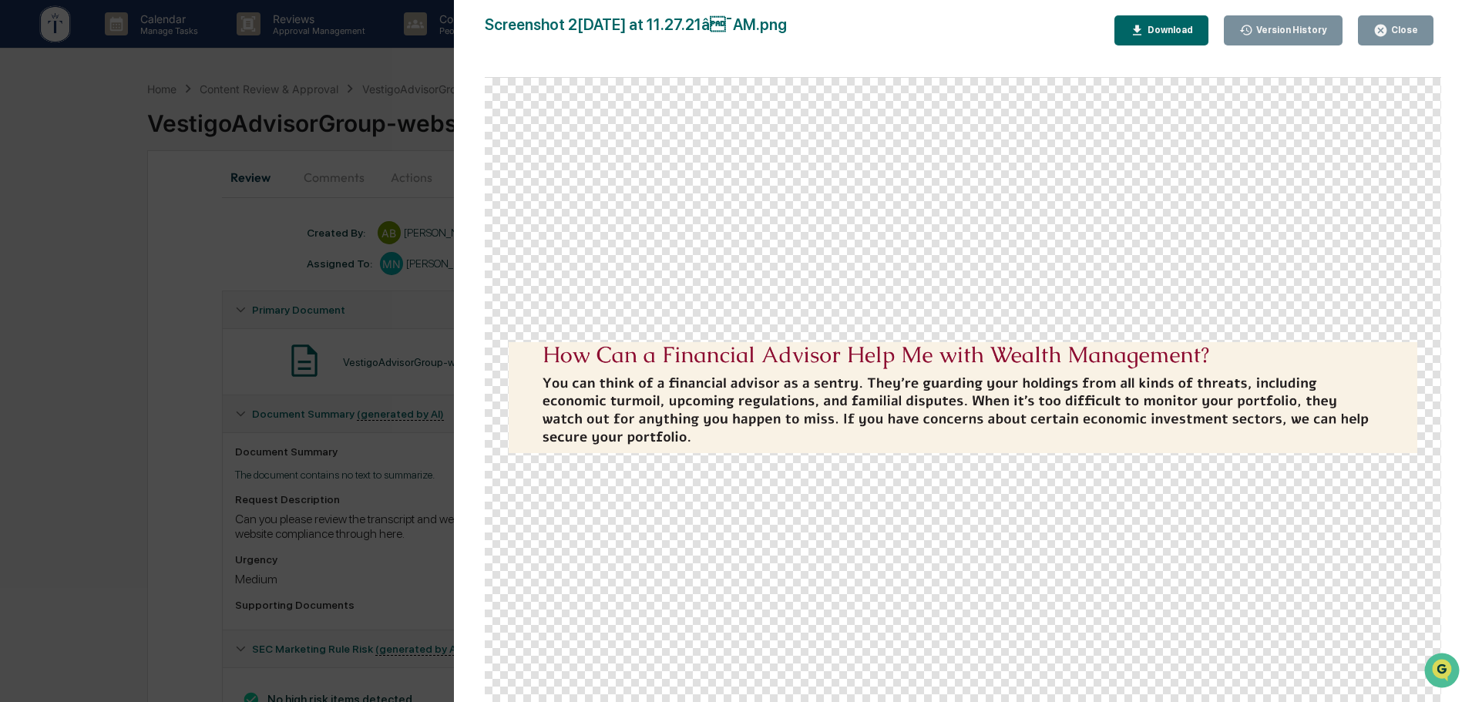
click at [978, 257] on div at bounding box center [963, 398] width 957 height 640
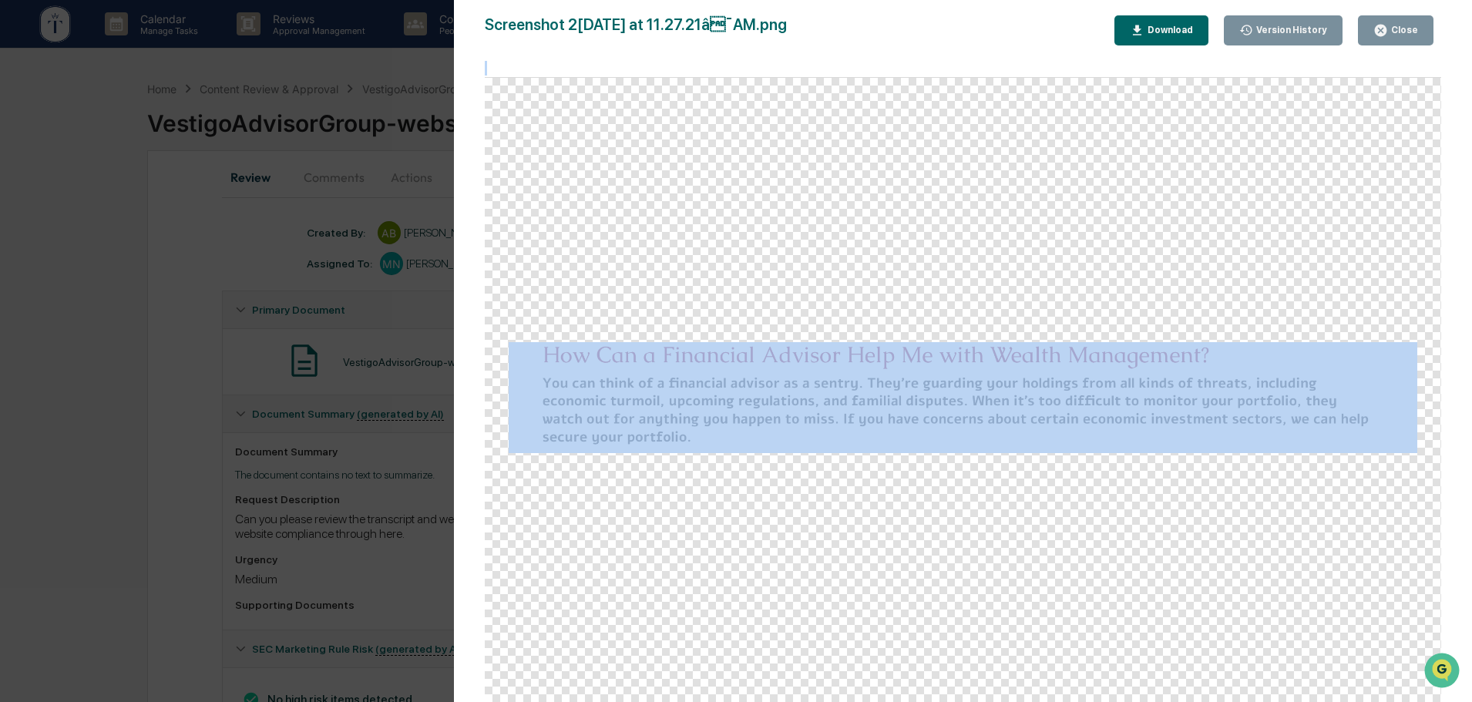
click at [988, 245] on div at bounding box center [963, 398] width 957 height 640
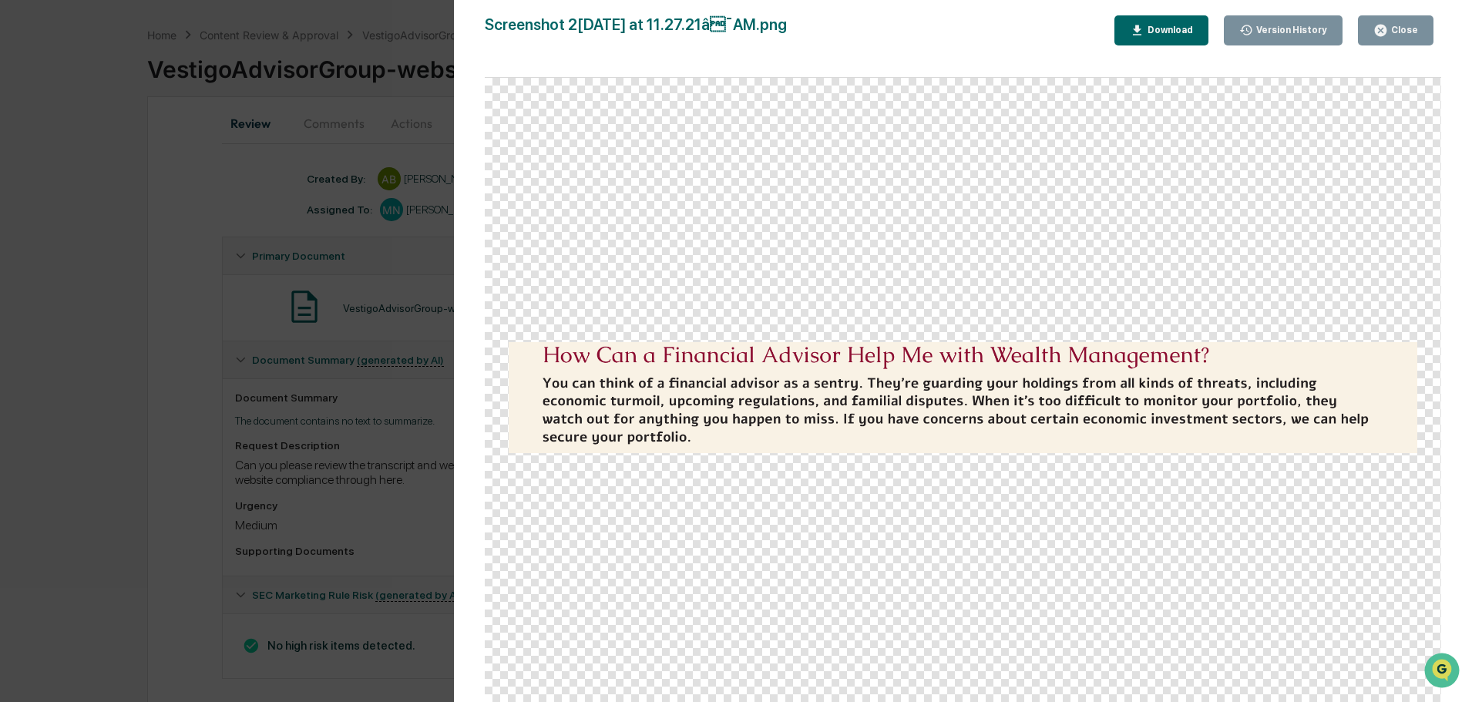
scroll to position [70, 0]
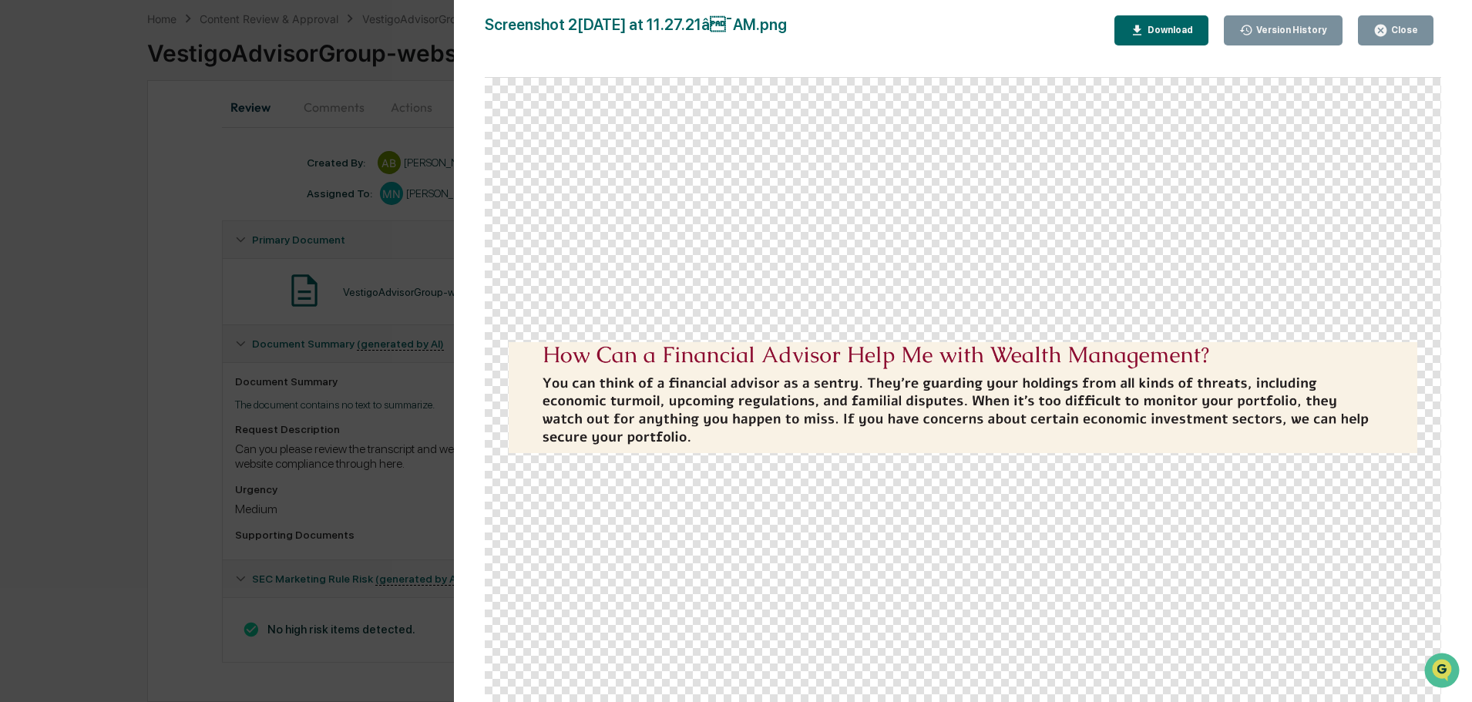
click at [381, 237] on div "Version History [DATE] 05:29 PM [PERSON_NAME] [DATE] 05:29 PM [PERSON_NAME] [DA…" at bounding box center [736, 351] width 1472 height 702
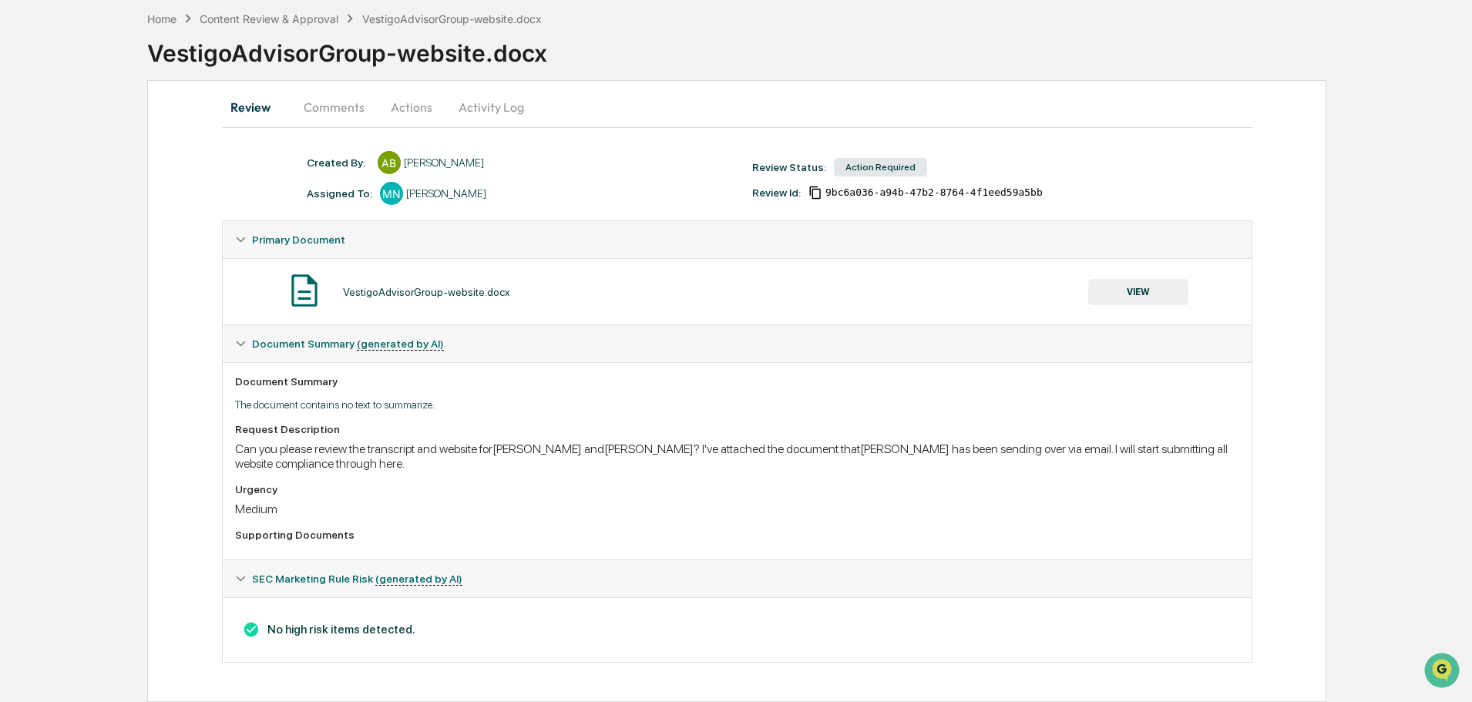
click at [408, 109] on button "Actions" at bounding box center [411, 107] width 69 height 37
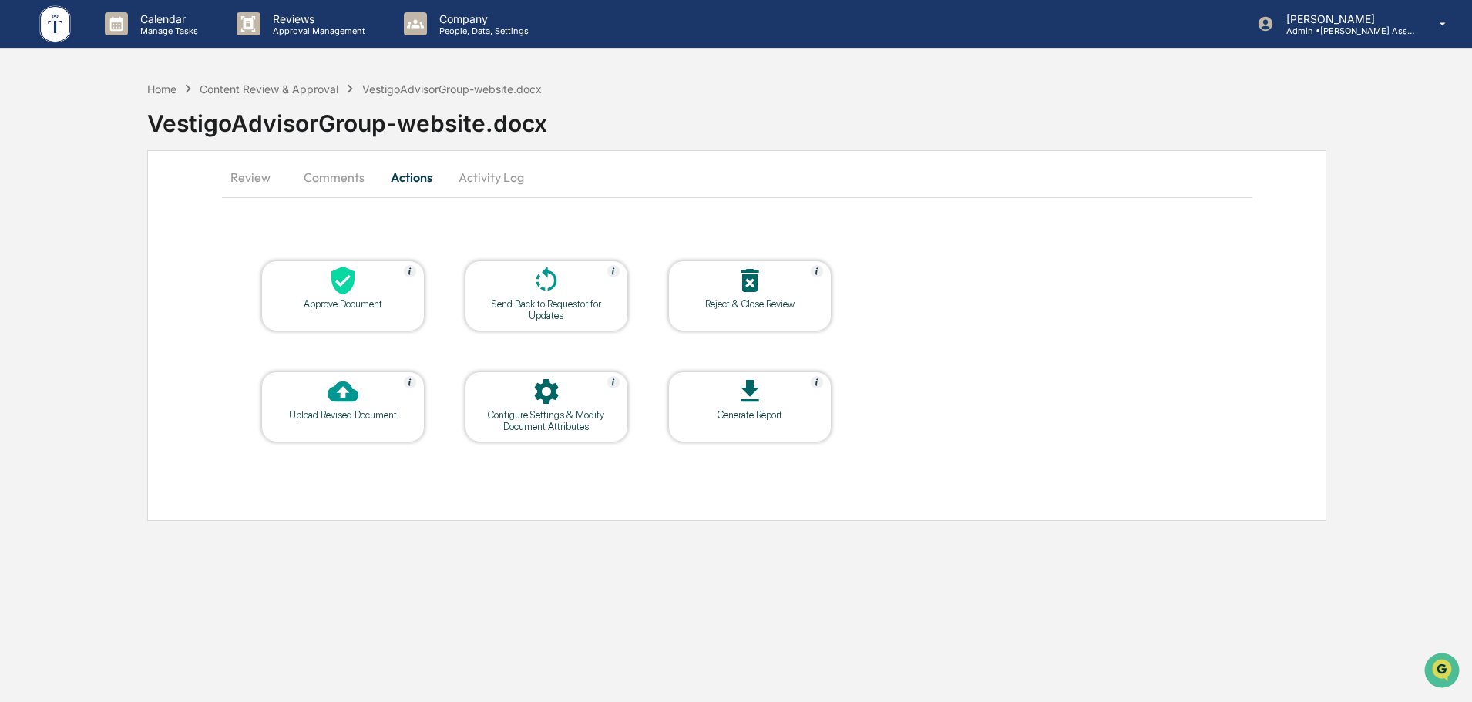
scroll to position [0, 0]
click at [340, 283] on icon at bounding box center [343, 280] width 31 height 31
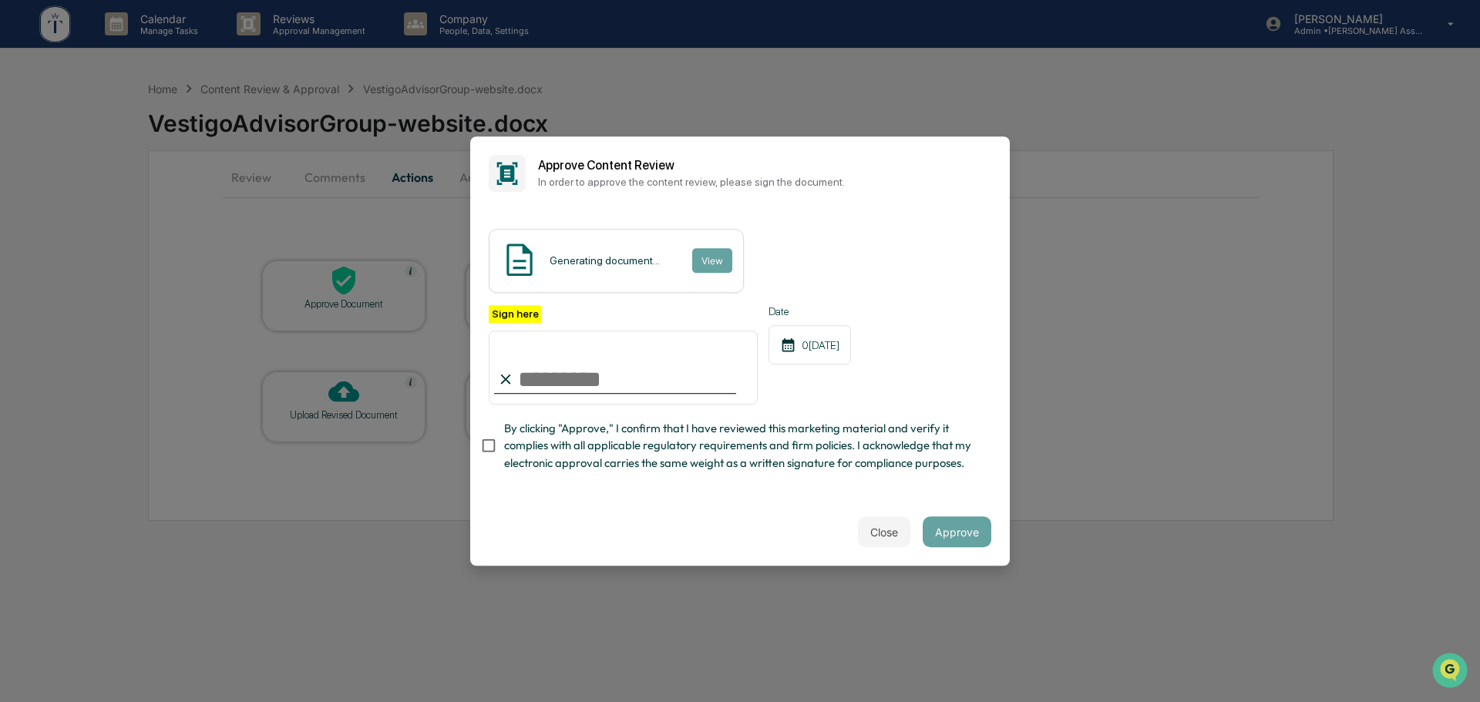
click at [614, 382] on input "Sign here" at bounding box center [623, 368] width 269 height 74
type input "**********"
click at [947, 480] on div "**********" at bounding box center [740, 392] width 503 height 175
click at [603, 364] on input "**********" at bounding box center [623, 368] width 269 height 74
click at [677, 453] on span "By clicking "Approve," I confirm that I have reviewed this marketing material a…" at bounding box center [741, 446] width 475 height 52
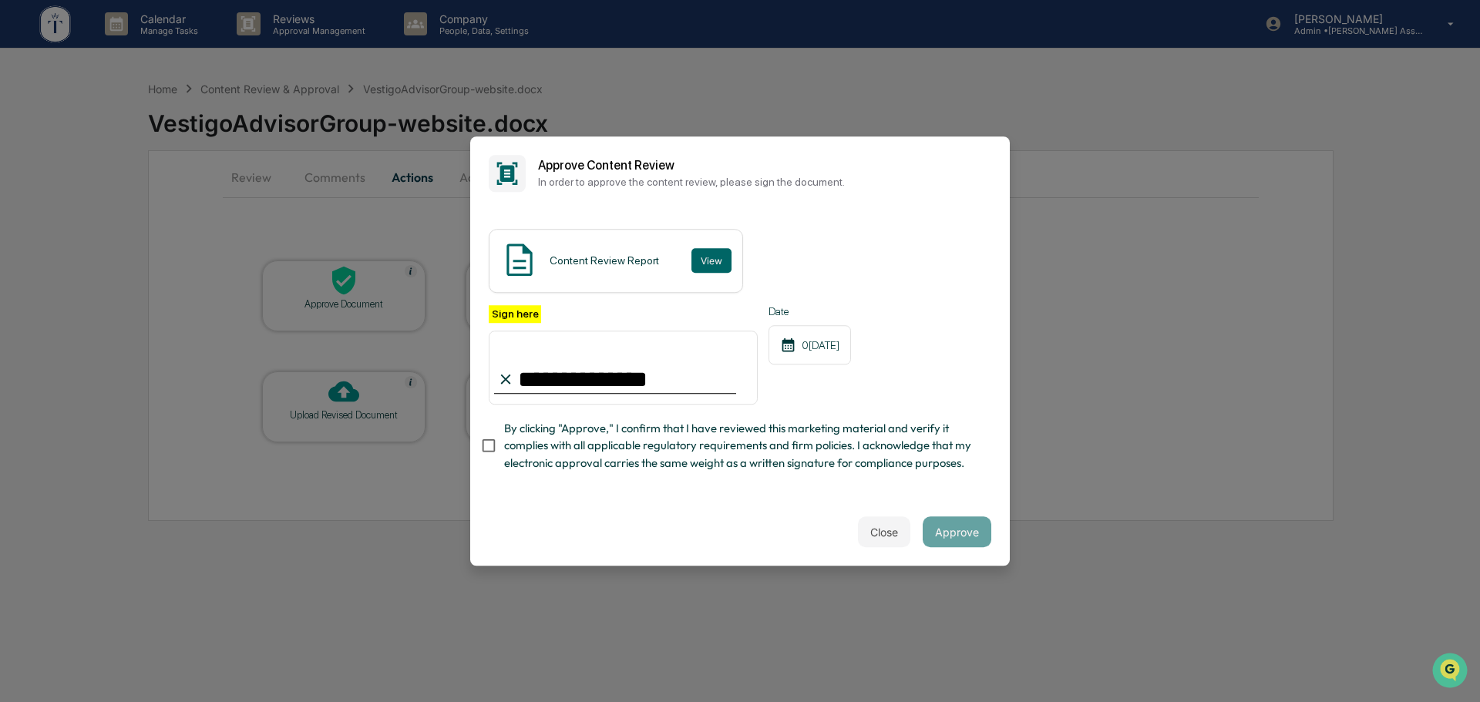
click at [638, 440] on span "By clicking "Approve," I confirm that I have reviewed this marketing material a…" at bounding box center [741, 446] width 475 height 52
click at [964, 532] on button "Approve" at bounding box center [957, 531] width 69 height 31
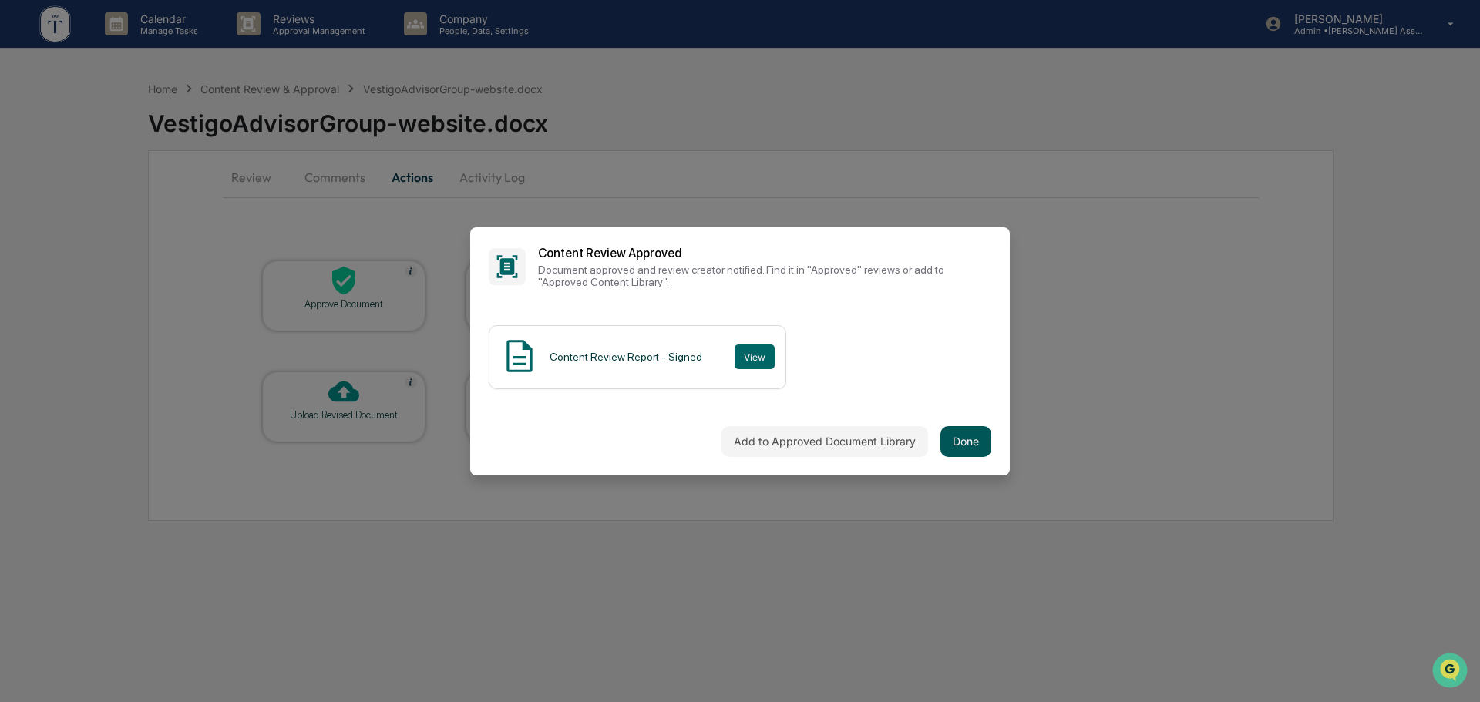
click at [968, 440] on button "Done" at bounding box center [965, 441] width 51 height 31
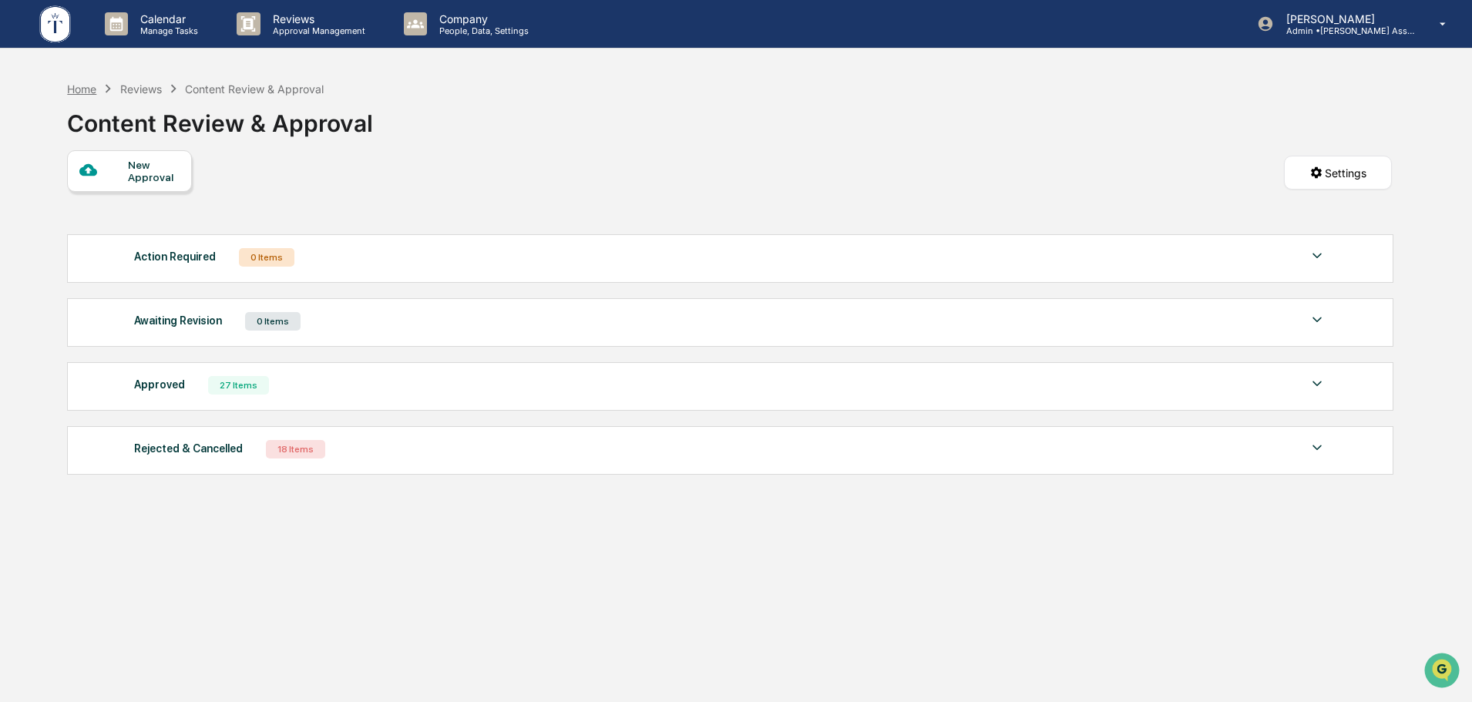
click at [90, 94] on div "Home" at bounding box center [81, 88] width 29 height 13
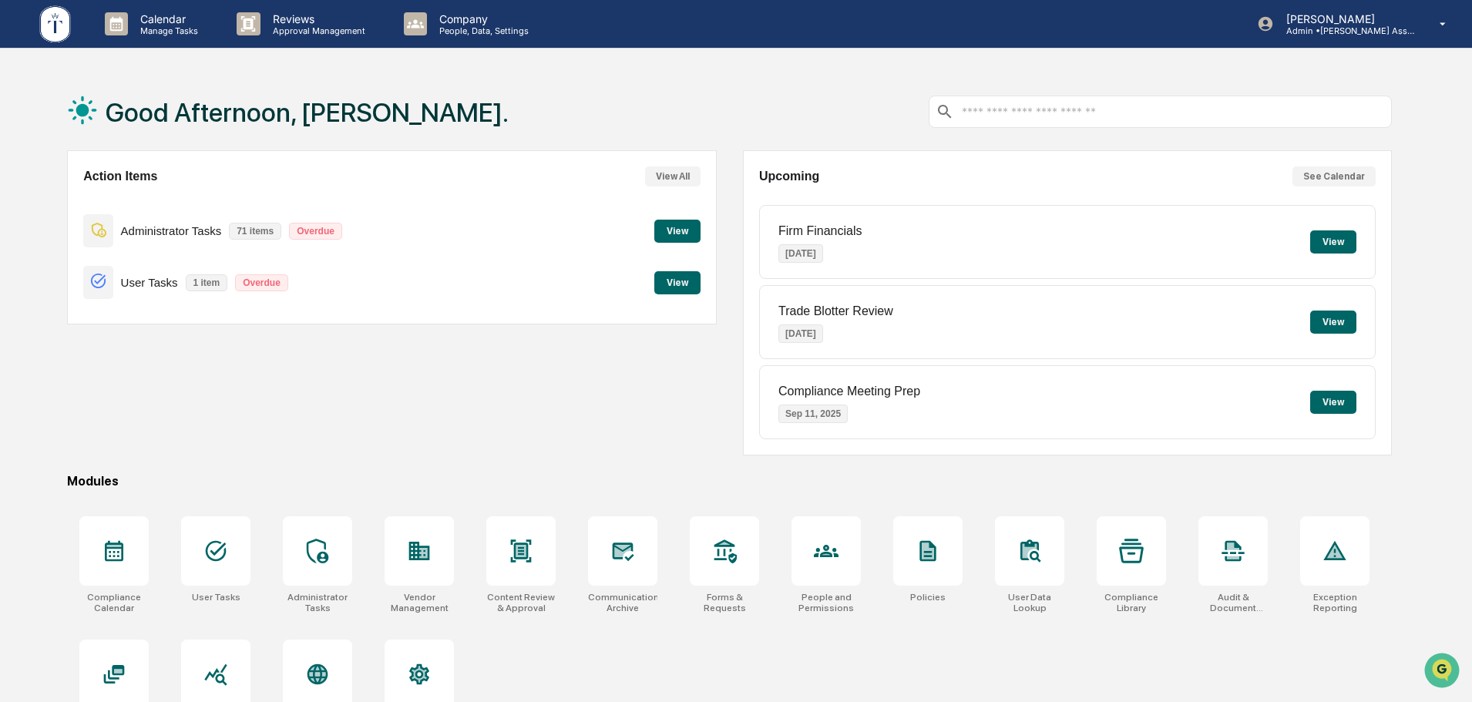
click at [113, 397] on div "Action Items View All Administrator Tasks 71 items Overdue View User Tasks 1 it…" at bounding box center [391, 302] width 649 height 305
click at [724, 243] on div "Action Items View All Administrator Tasks 71 items Overdue View User Tasks 1 it…" at bounding box center [729, 302] width 1325 height 305
